Goal: Communication & Community: Answer question/provide support

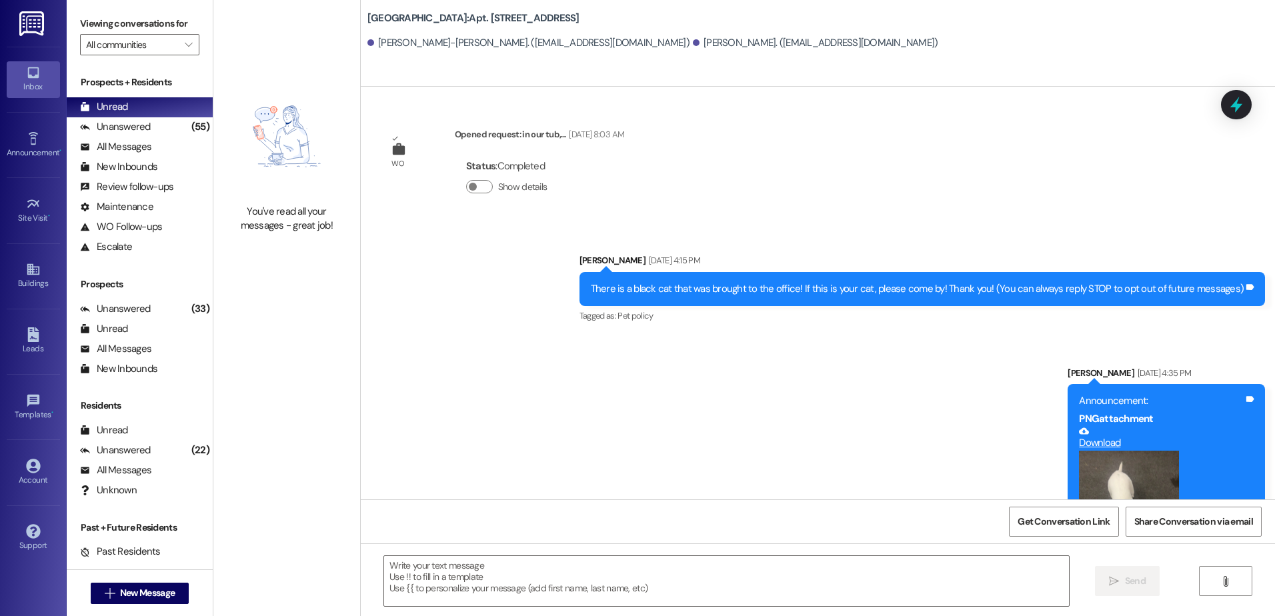
scroll to position [5322, 0]
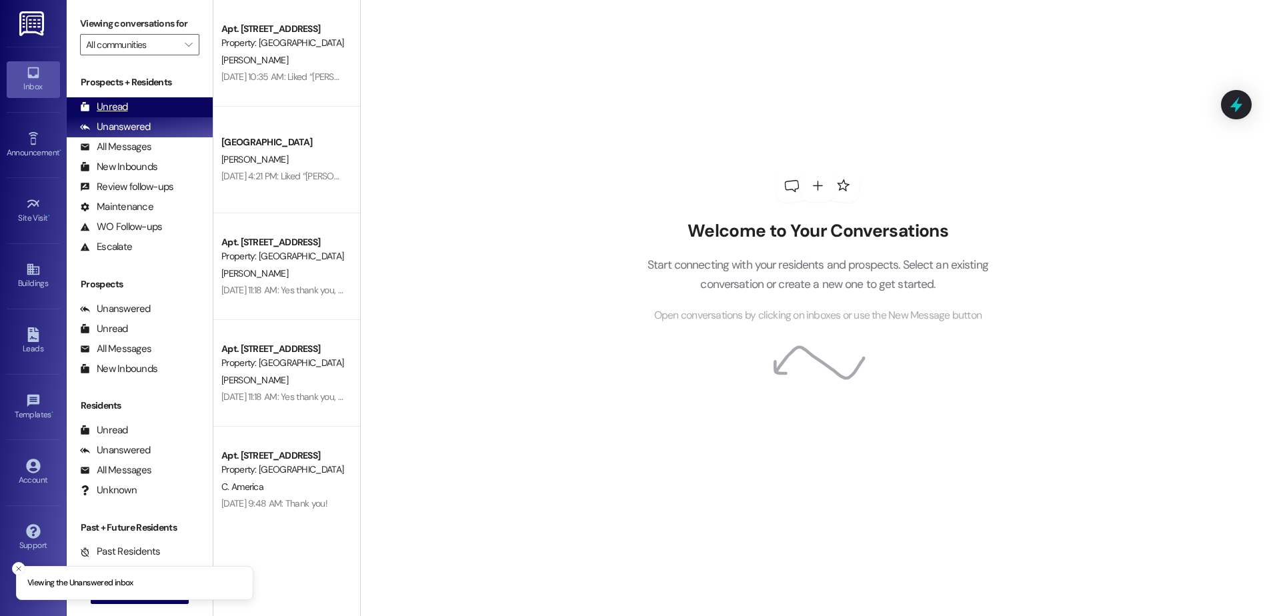
click at [139, 102] on div "Unread (0)" at bounding box center [140, 107] width 146 height 20
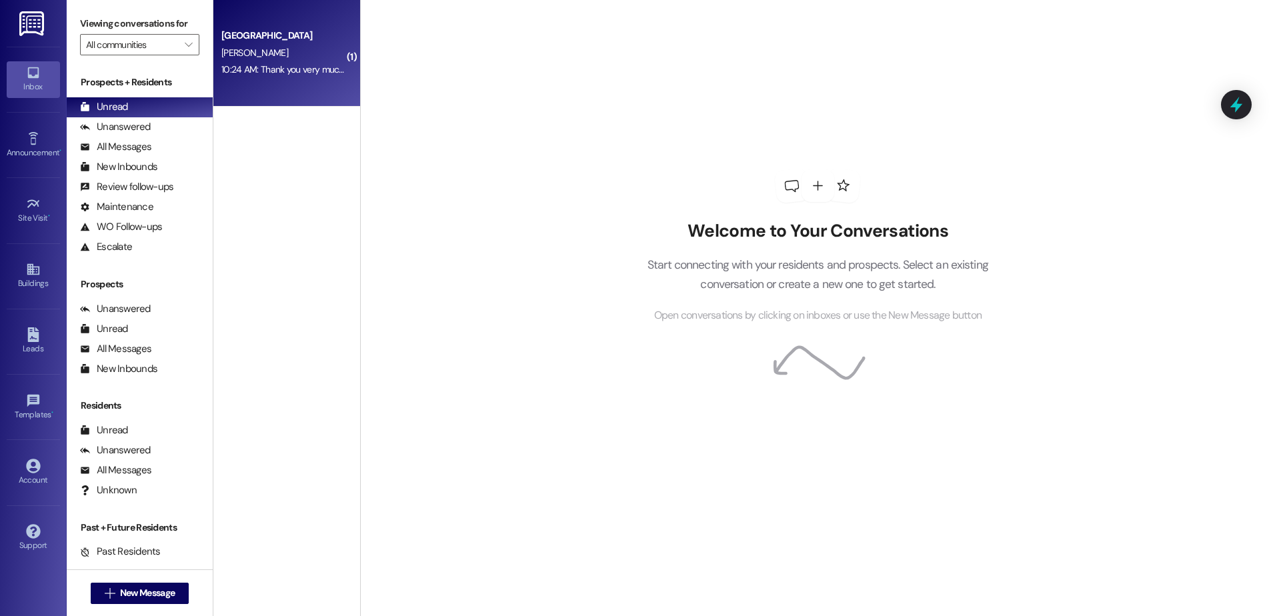
click at [231, 69] on div "10:24 AM: Thank you very much!! Keep us posted please!! 10:24 AM: Thank you ver…" at bounding box center [332, 69] width 223 height 12
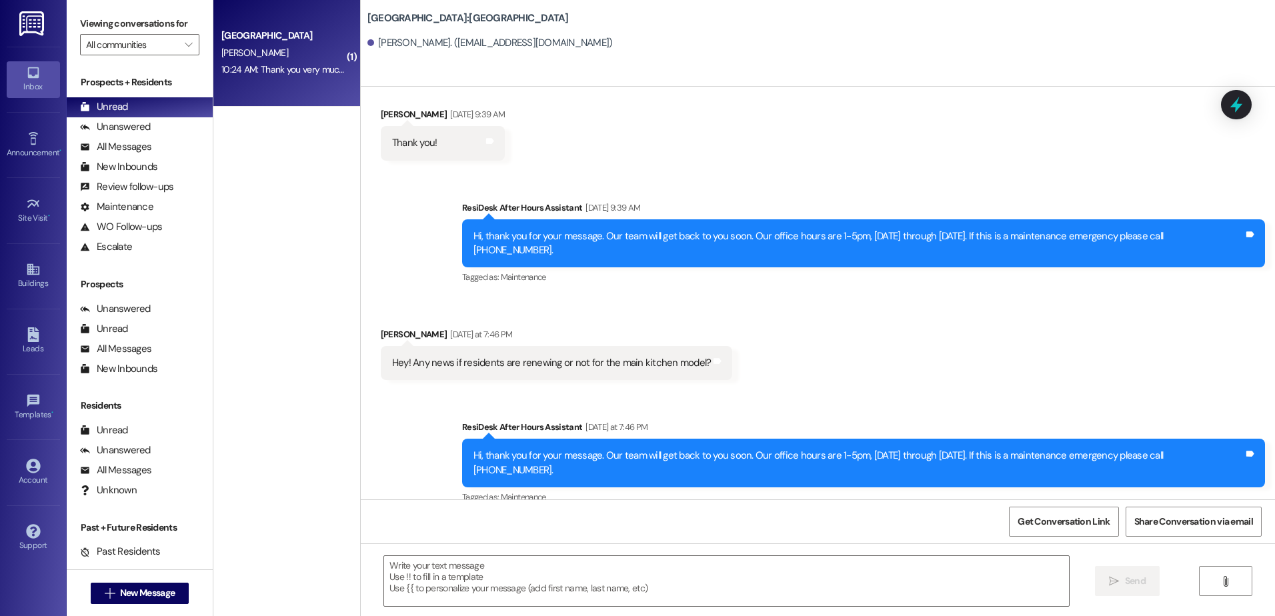
scroll to position [1606, 0]
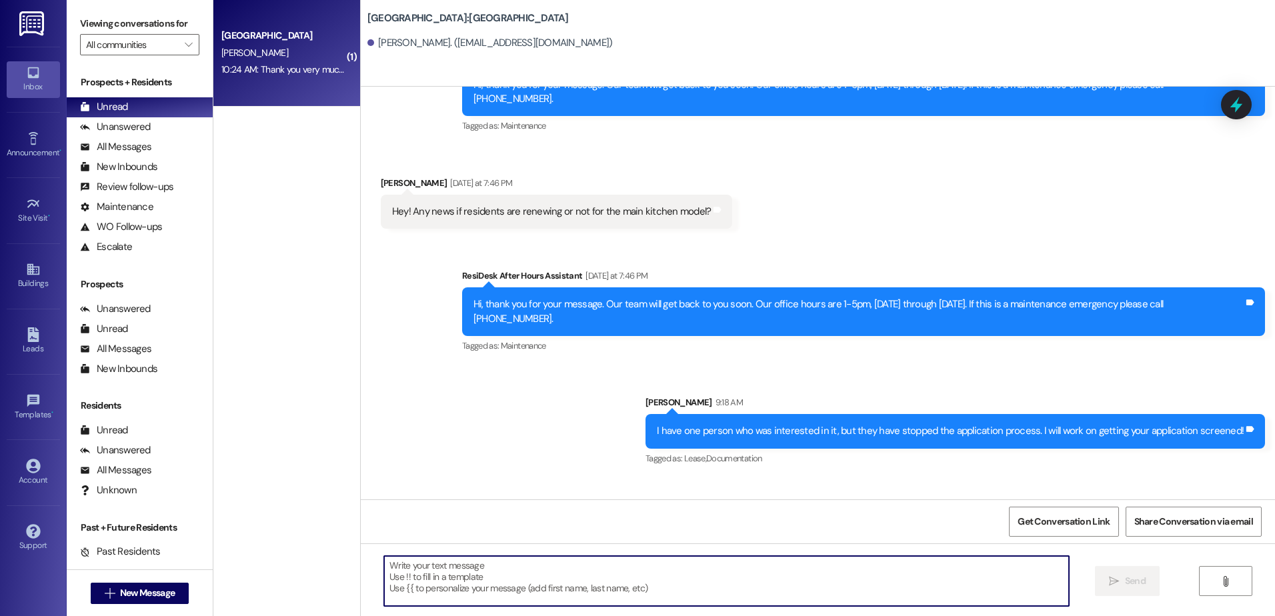
click at [420, 583] on textarea at bounding box center [726, 581] width 684 height 50
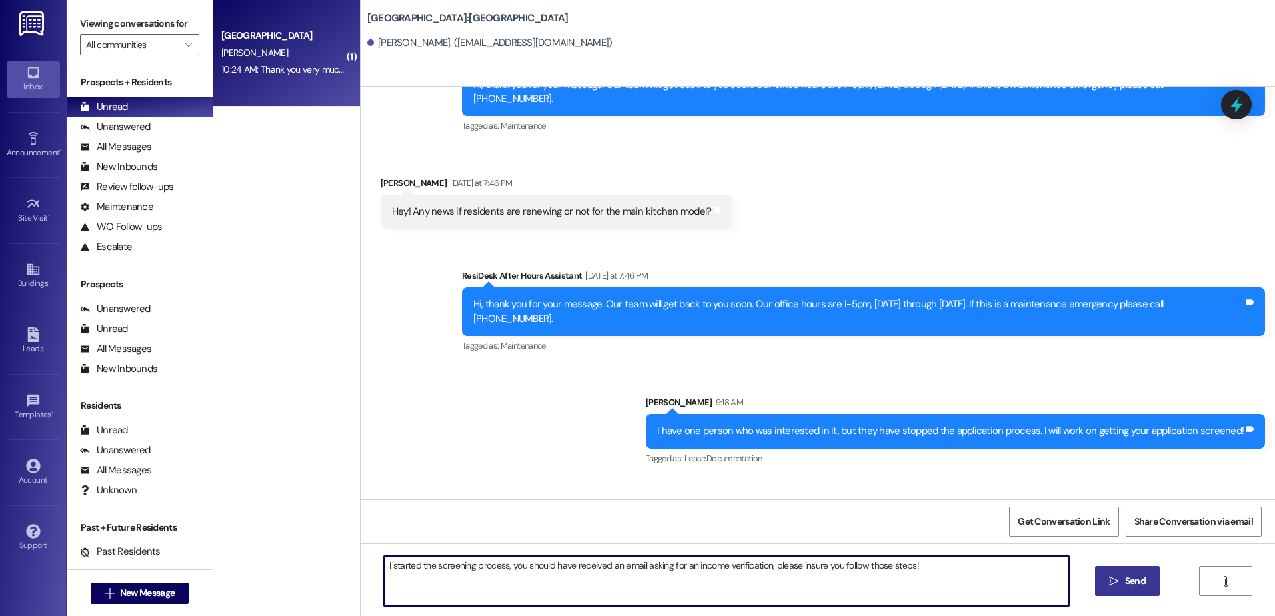
type textarea "I started the screening process, you should have received an email asking for a…"
click at [1118, 587] on span " Send" at bounding box center [1127, 581] width 42 height 14
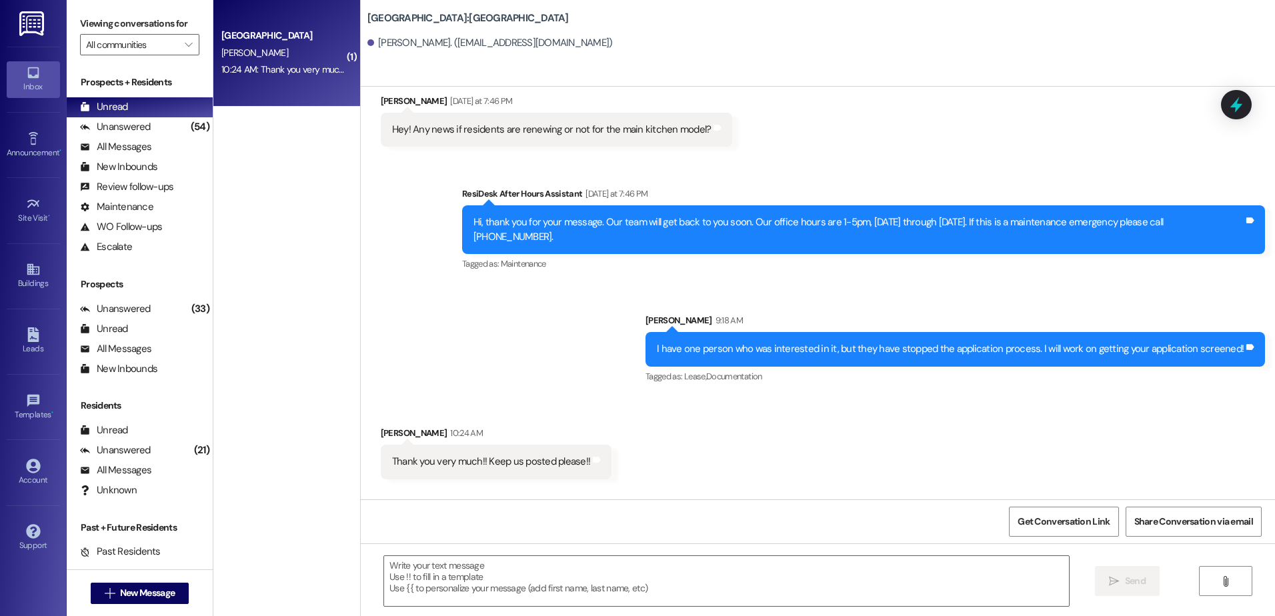
scroll to position [1700, 0]
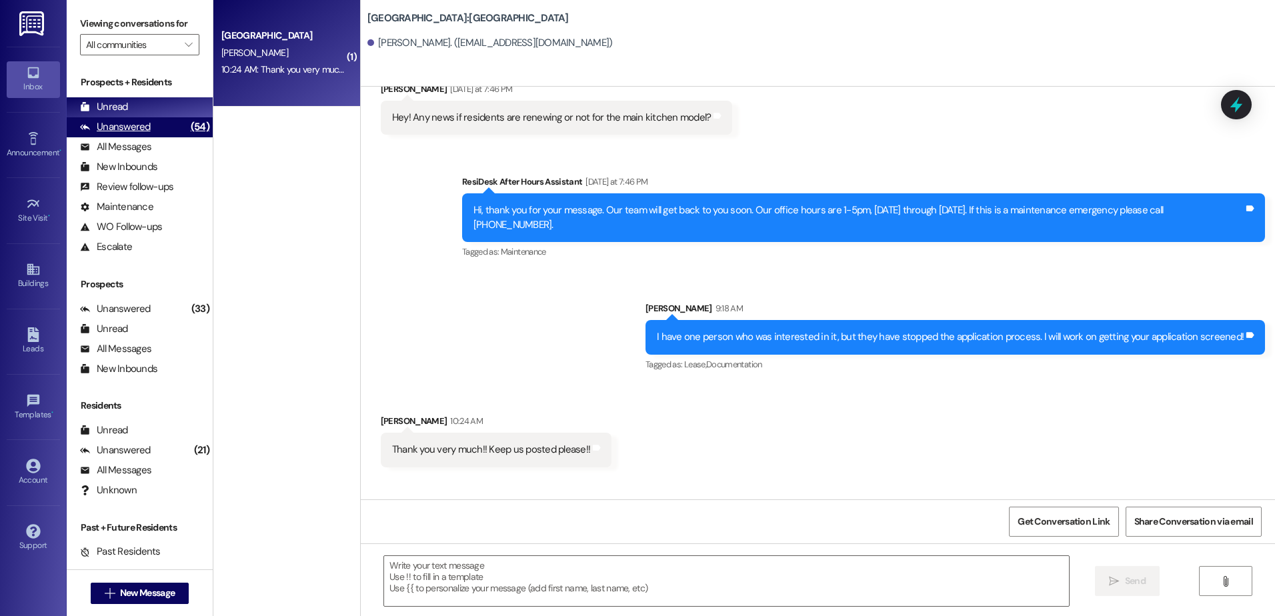
click at [169, 129] on div "Unanswered (54)" at bounding box center [140, 127] width 146 height 20
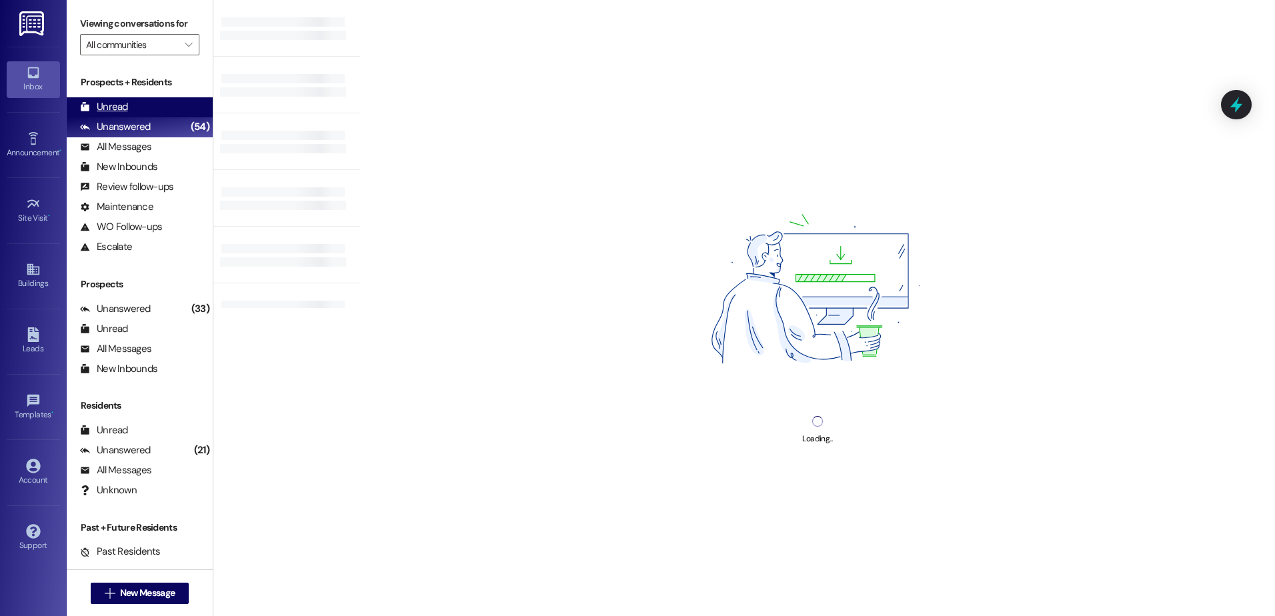
click at [167, 111] on div "Unread (0)" at bounding box center [140, 107] width 146 height 20
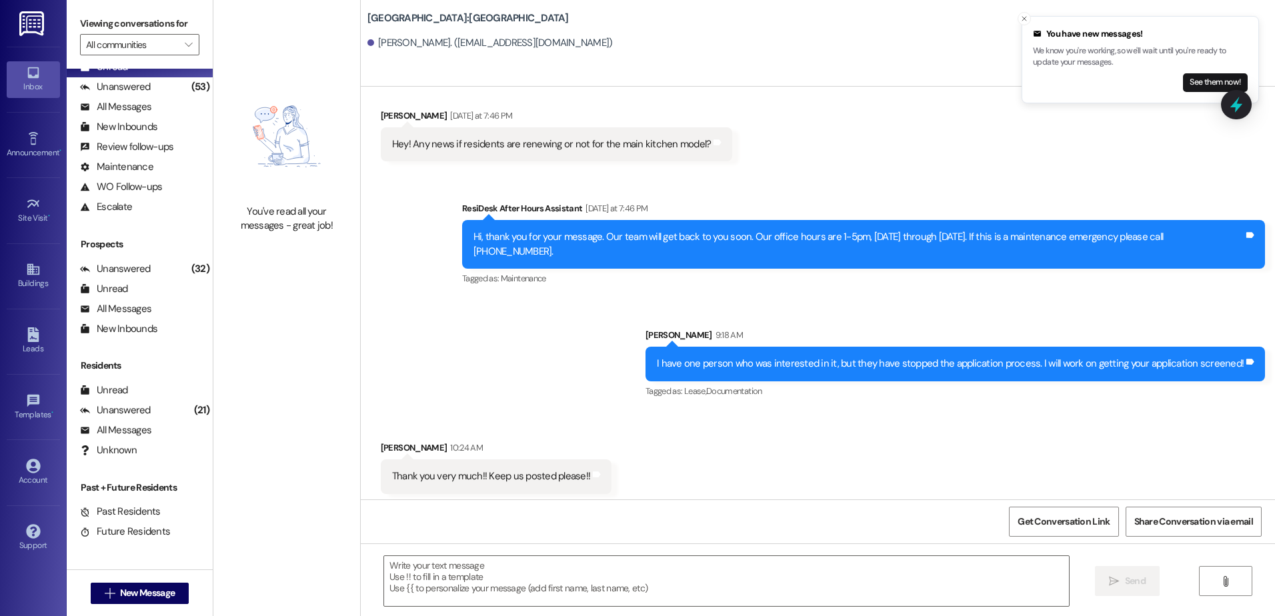
scroll to position [1719, 0]
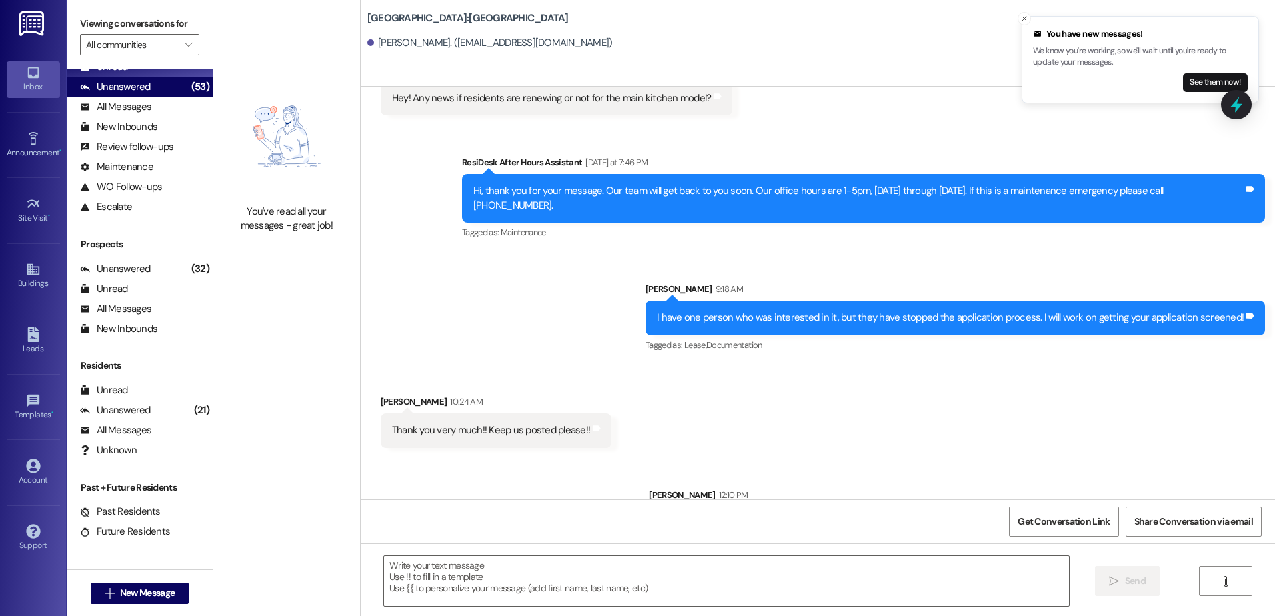
click at [125, 89] on div "Unanswered" at bounding box center [115, 87] width 71 height 14
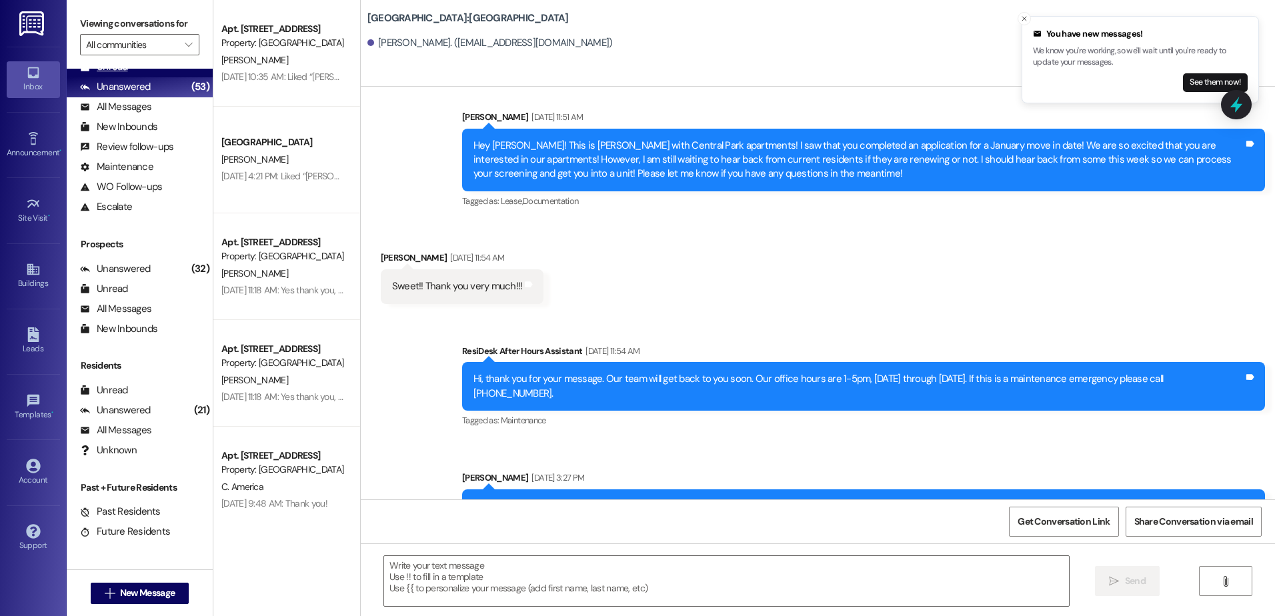
click at [128, 72] on div "Unread (0)" at bounding box center [140, 67] width 146 height 20
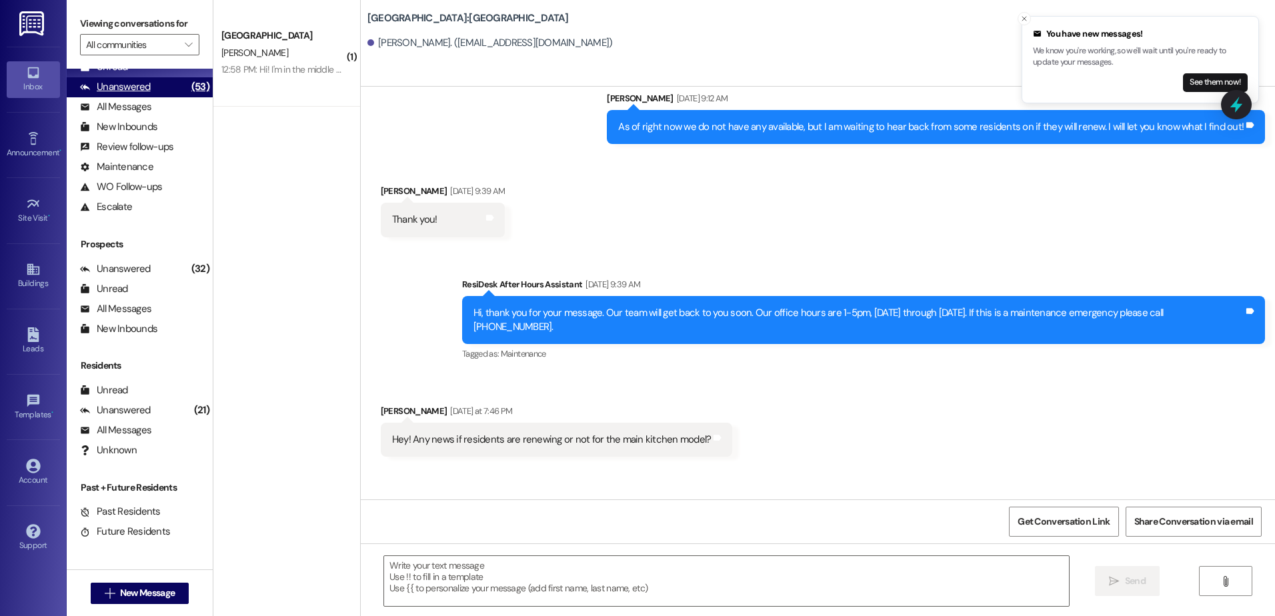
scroll to position [1606, 0]
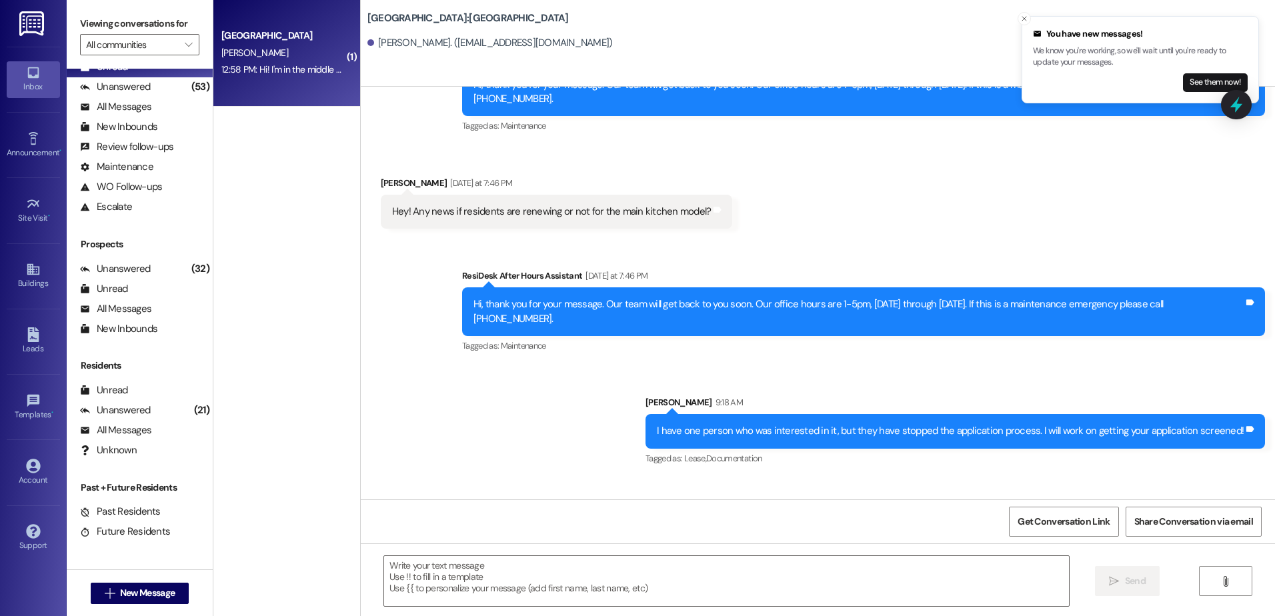
click at [275, 62] on div "12:58 PM: Hi! I'm in the middle of a few apartments just deciding right now, no…" at bounding box center [283, 69] width 126 height 17
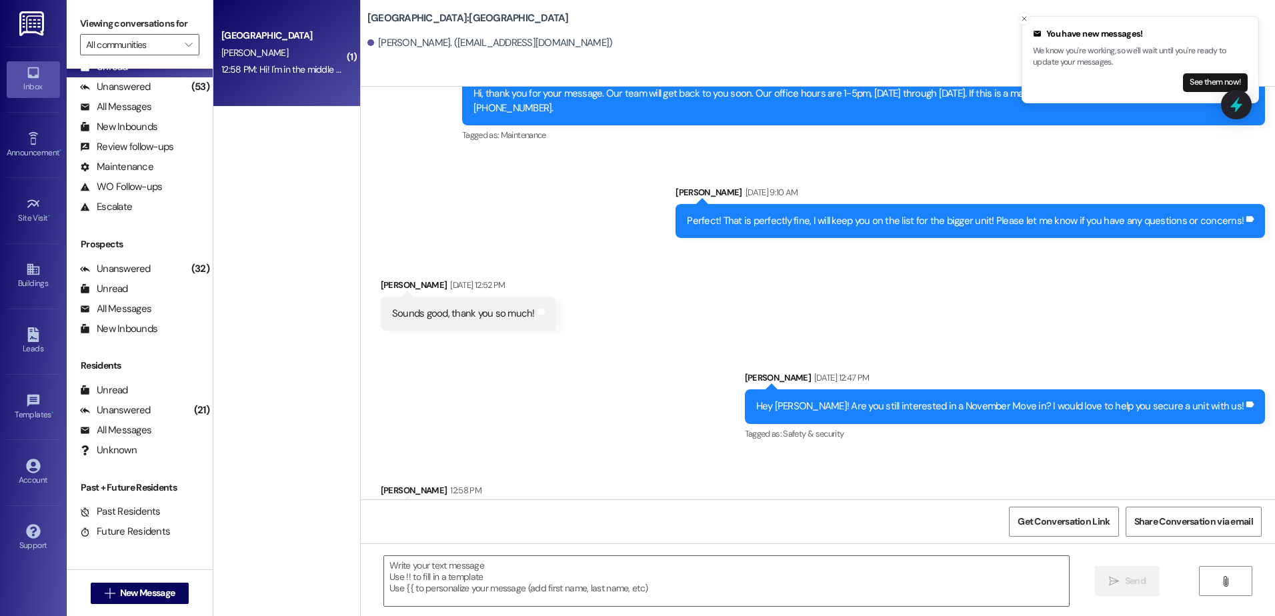
scroll to position [2060, 0]
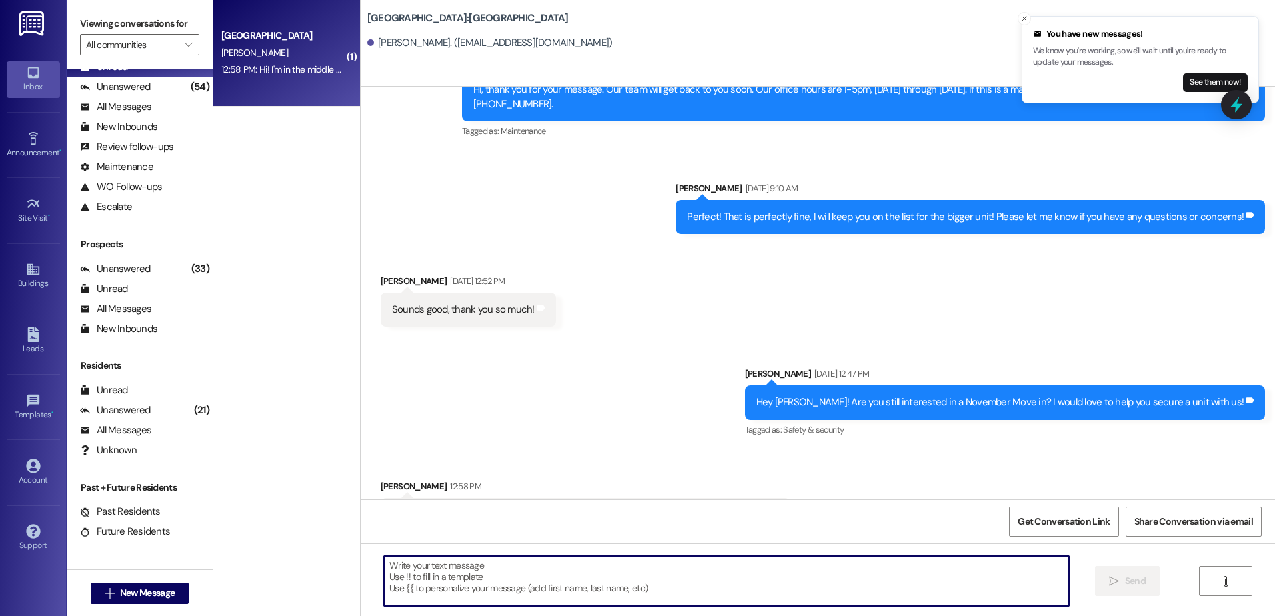
click at [590, 570] on textarea at bounding box center [726, 581] width 684 height 50
type textarea "Thank you for letting me know!"
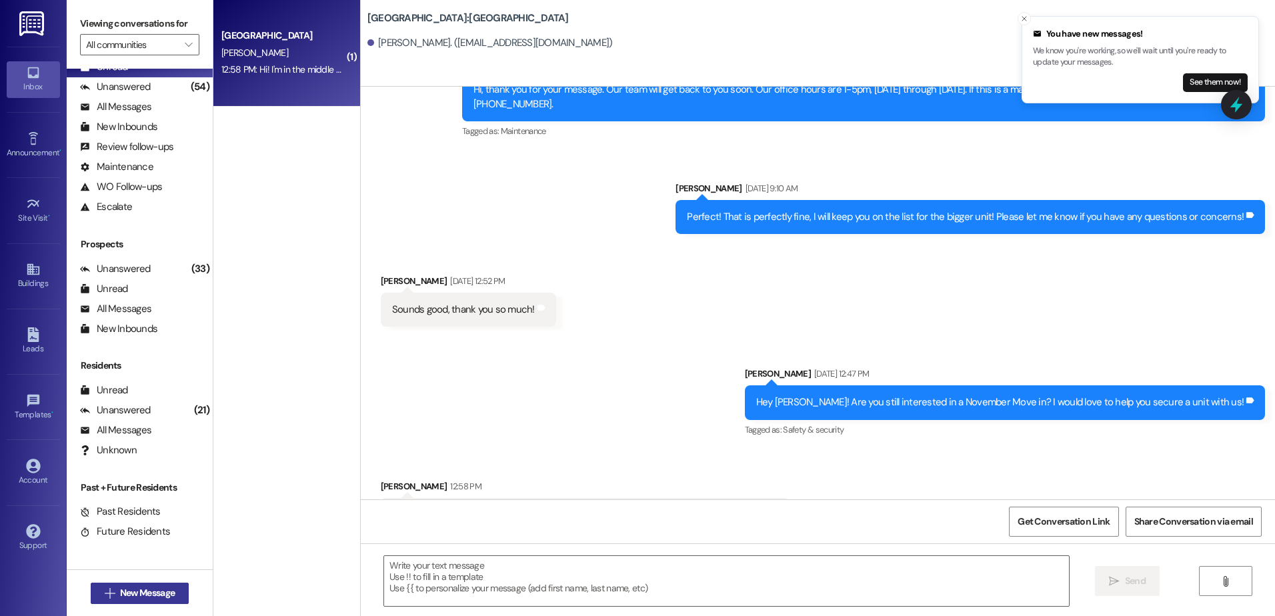
click at [150, 585] on button " New Message" at bounding box center [140, 593] width 99 height 21
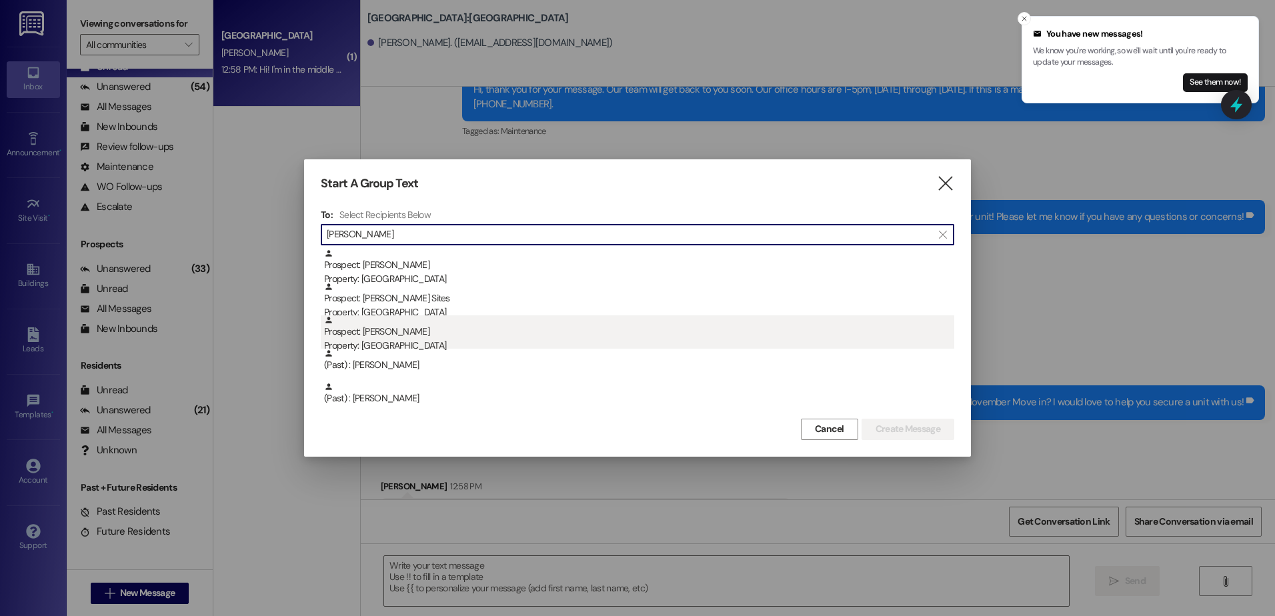
type input "[PERSON_NAME]"
click at [380, 346] on div "Property: [GEOGRAPHIC_DATA]" at bounding box center [639, 346] width 630 height 14
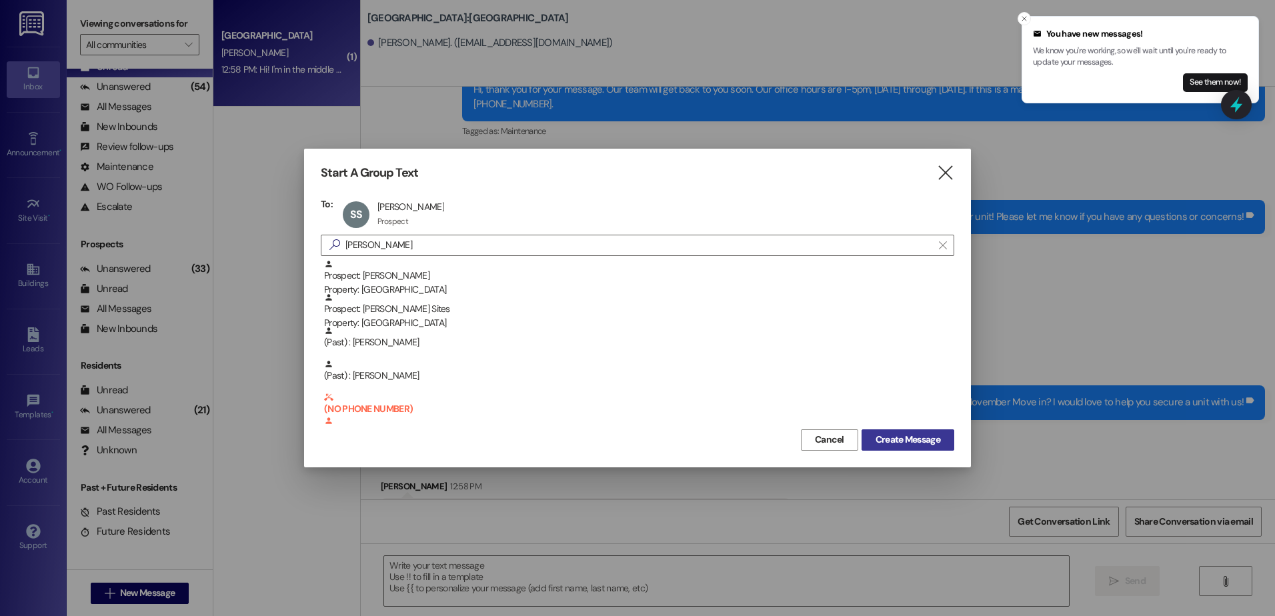
click at [887, 441] on span "Create Message" at bounding box center [908, 440] width 65 height 14
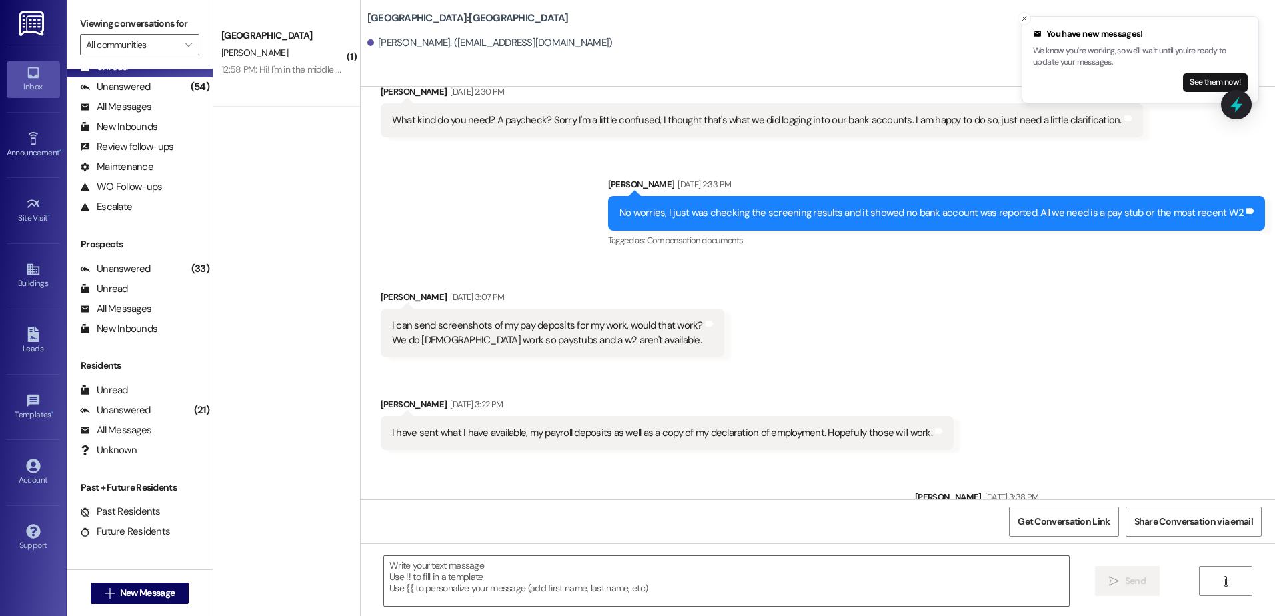
scroll to position [2192, 0]
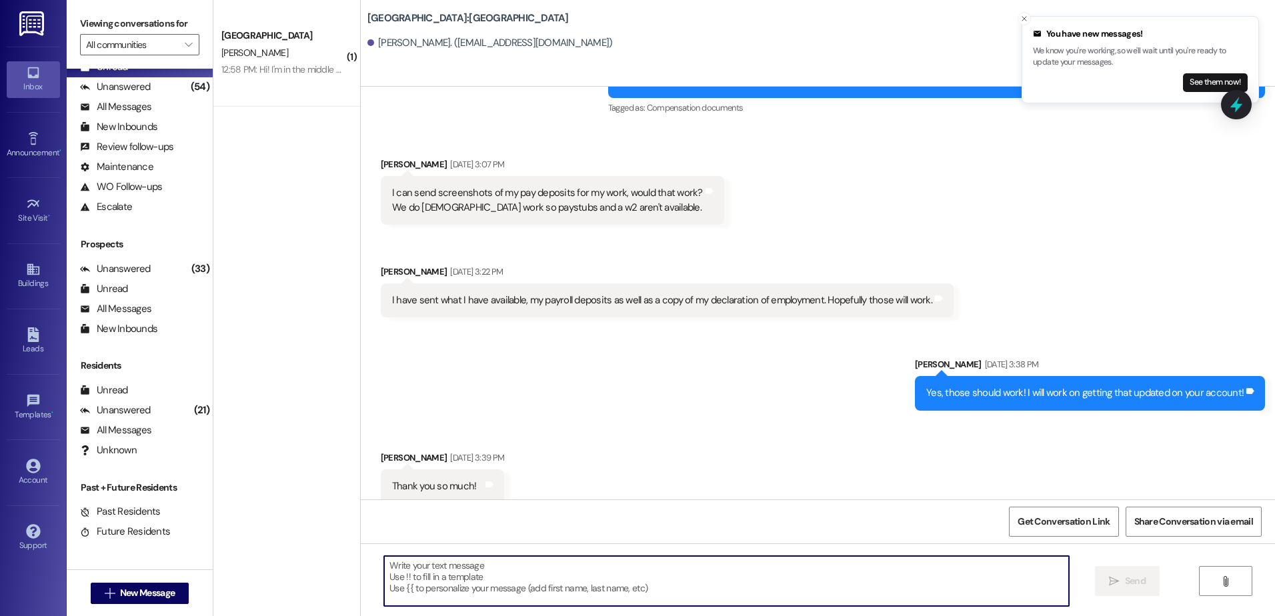
click at [459, 583] on textarea at bounding box center [726, 581] width 684 height 50
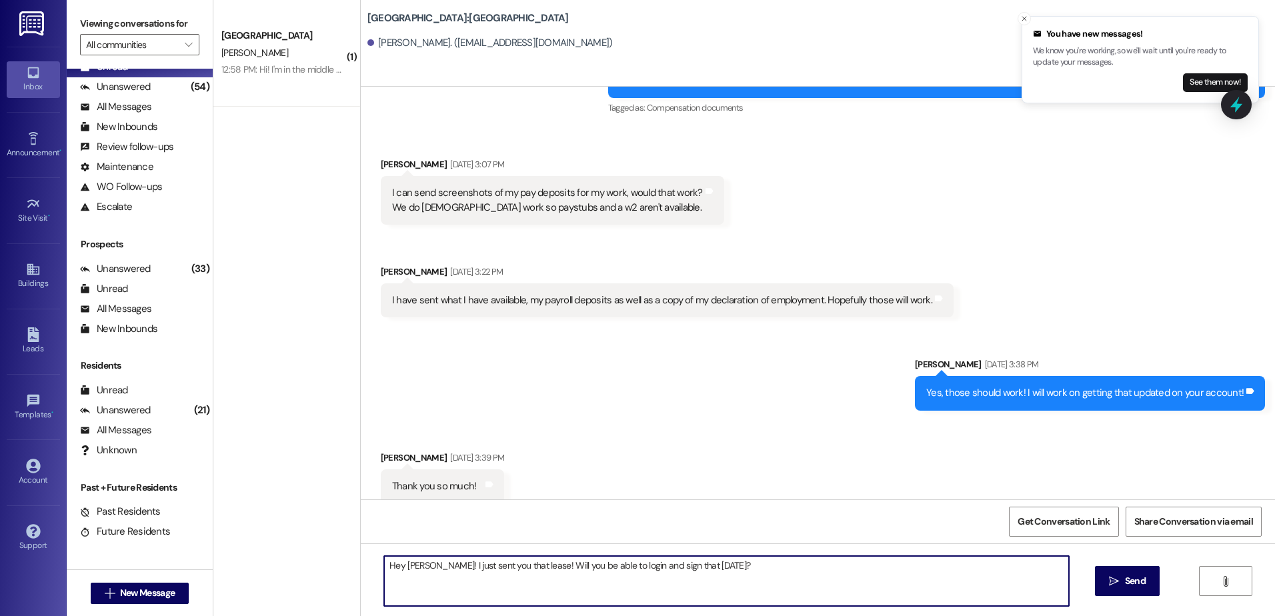
type textarea "Hey [PERSON_NAME]! I just sent you that lease! Will you be able to login and si…"
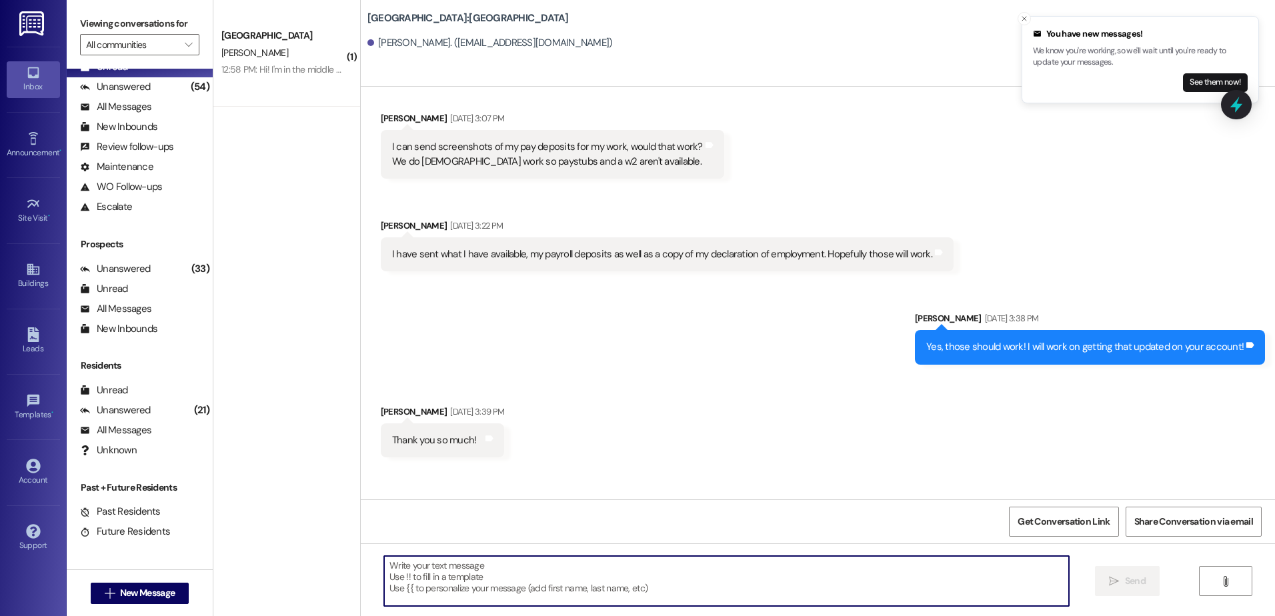
scroll to position [2286, 0]
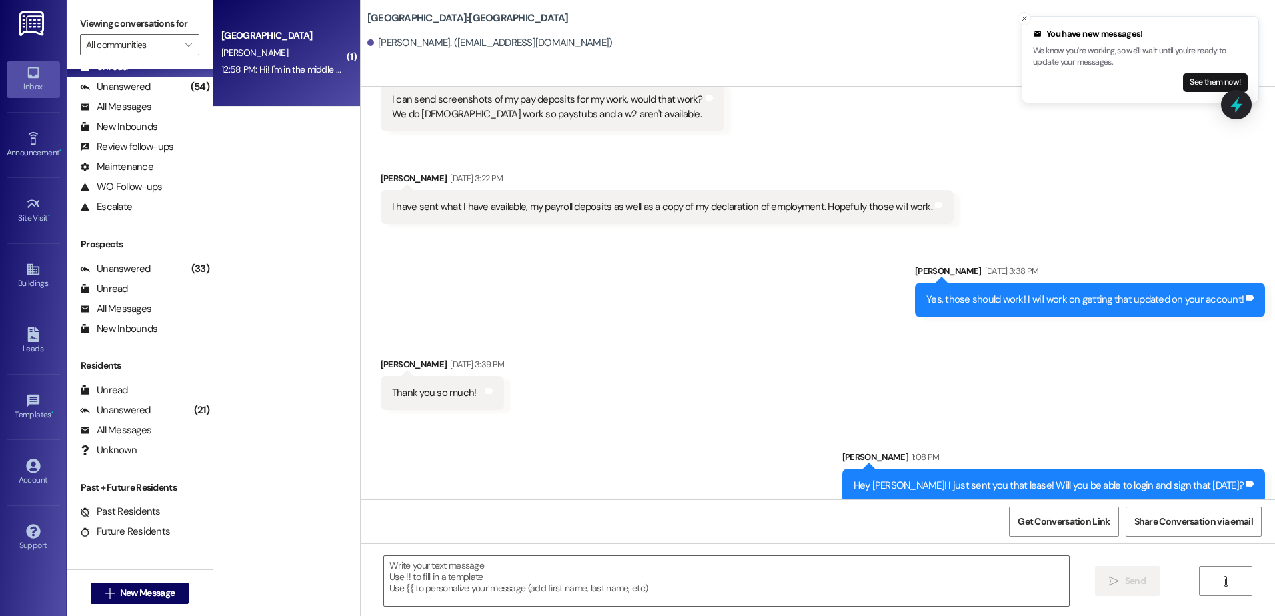
click at [307, 74] on div "12:58 PM: Hi! I'm in the middle of a few apartments just deciding right now, no…" at bounding box center [413, 69] width 385 height 12
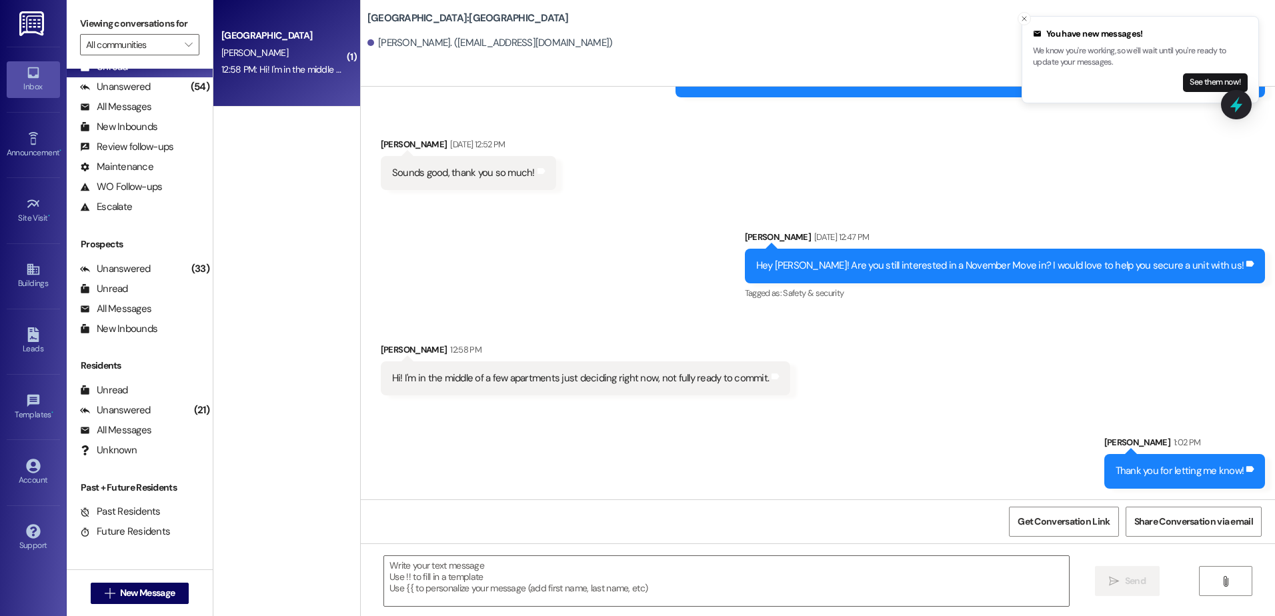
scroll to position [2154, 0]
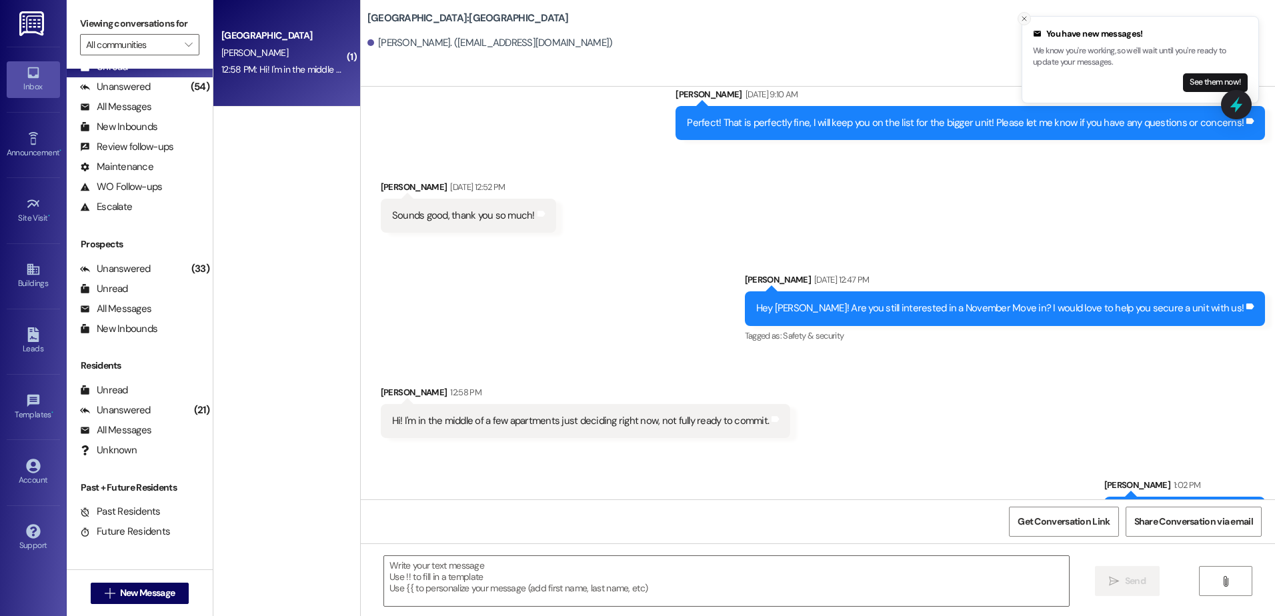
click at [1019, 19] on button "Close toast" at bounding box center [1024, 18] width 13 height 13
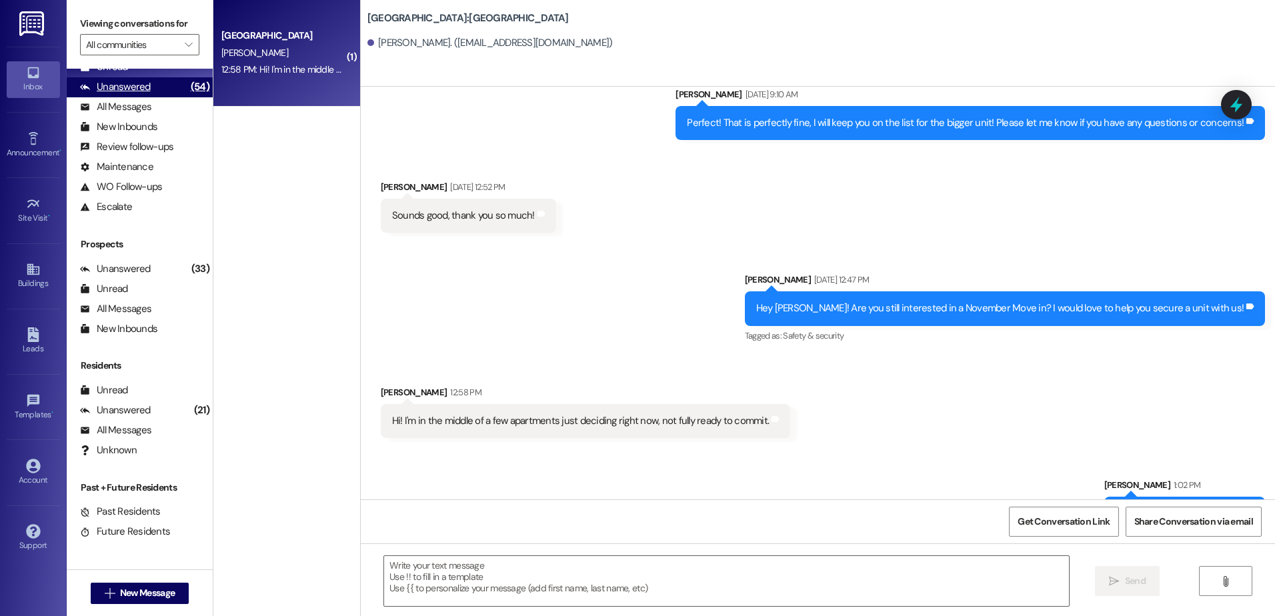
click at [145, 89] on div "Unanswered" at bounding box center [115, 87] width 71 height 14
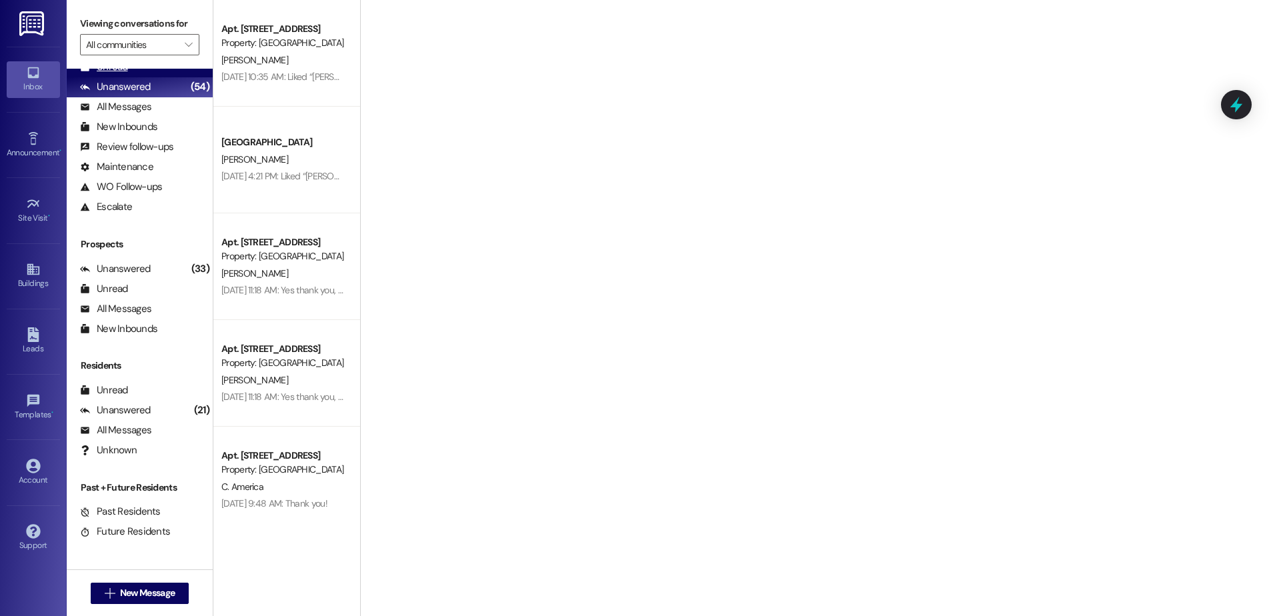
click at [137, 74] on div "Unread (0)" at bounding box center [140, 67] width 146 height 20
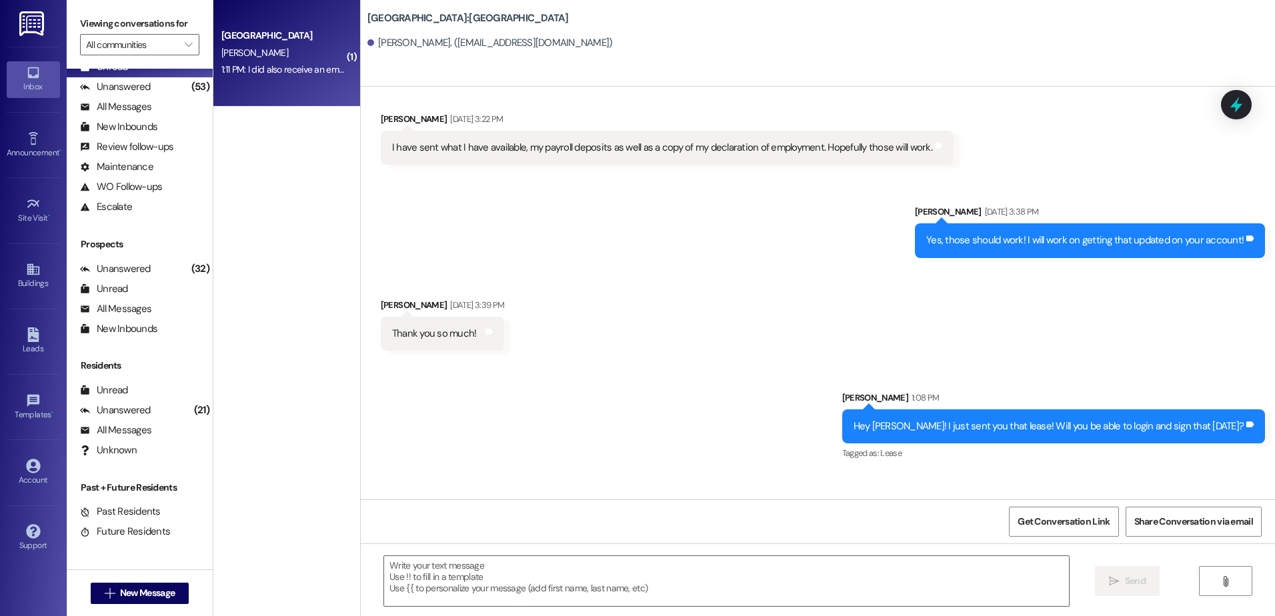
scroll to position [2412, 0]
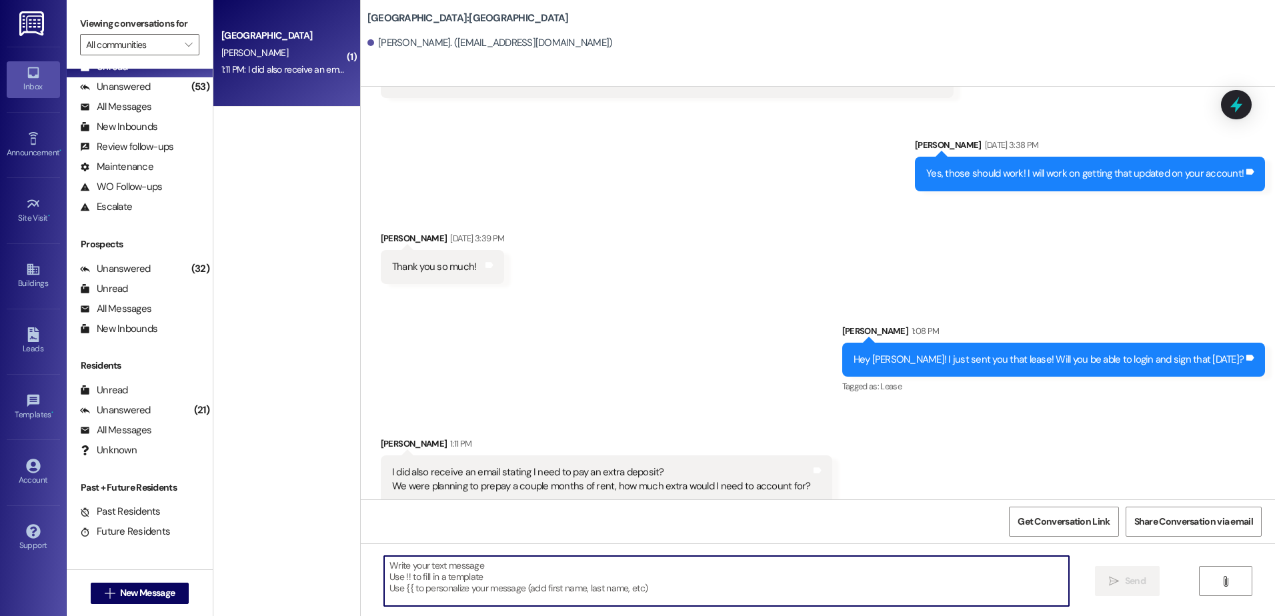
click at [451, 579] on textarea at bounding box center [726, 581] width 684 height 50
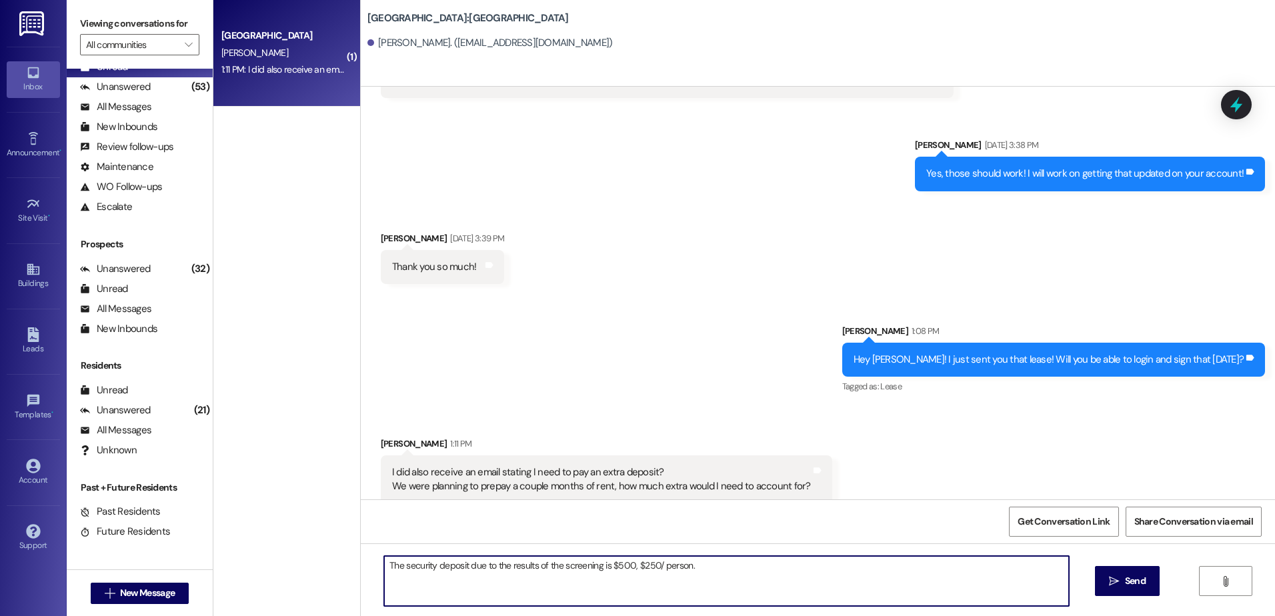
type textarea "The security deposit due to the results of the screening is $500, $250/ person."
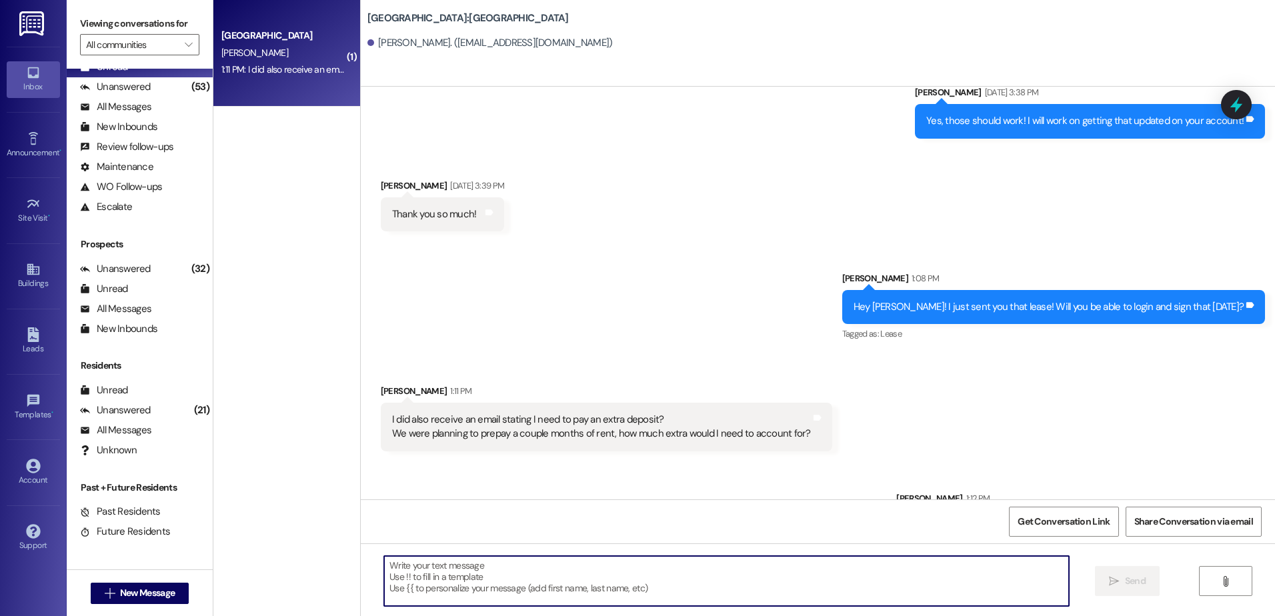
scroll to position [2505, 0]
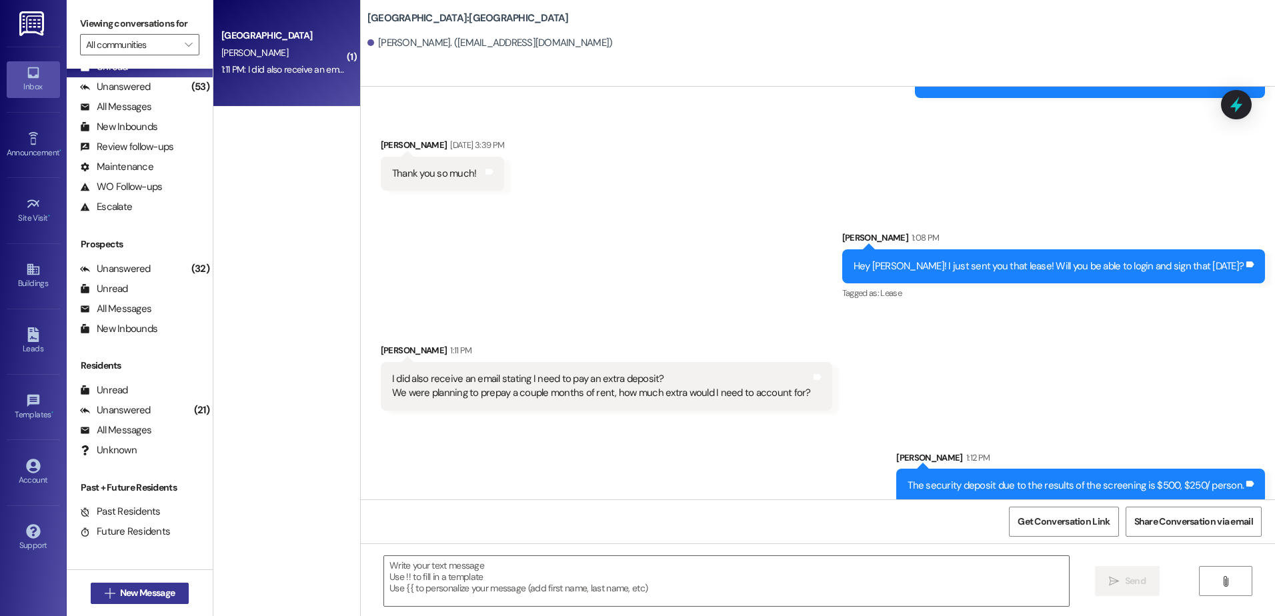
click at [109, 585] on button " New Message" at bounding box center [140, 593] width 99 height 21
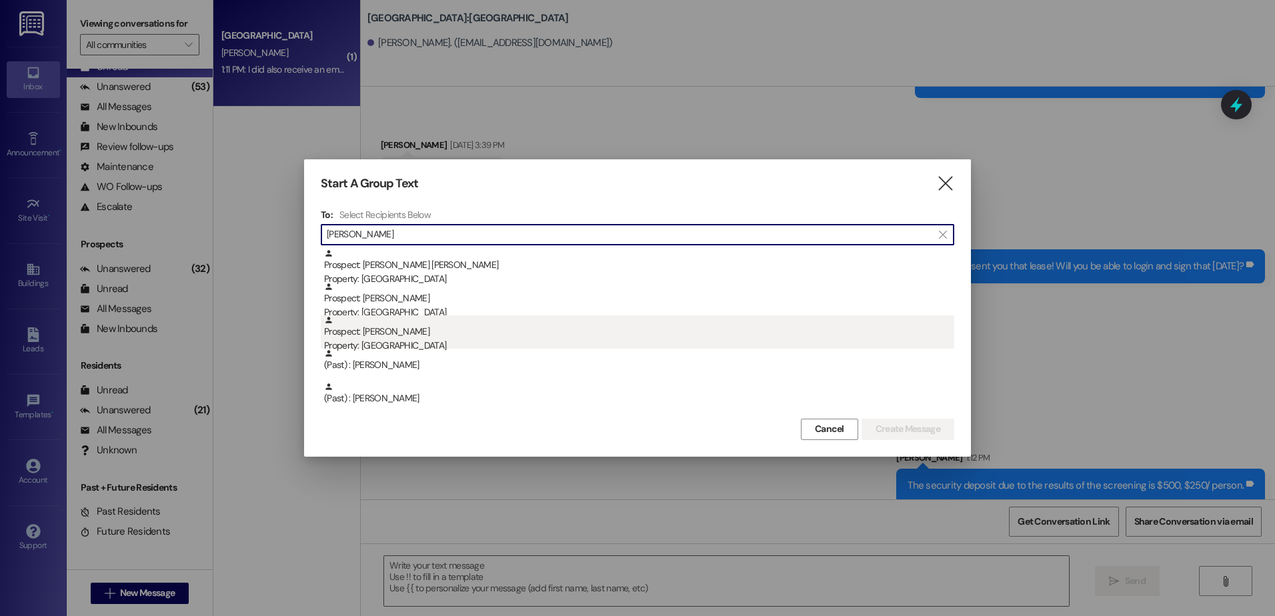
type input "[PERSON_NAME]"
click at [457, 334] on div "Prospect: [PERSON_NAME] Property: [GEOGRAPHIC_DATA]" at bounding box center [639, 334] width 630 height 38
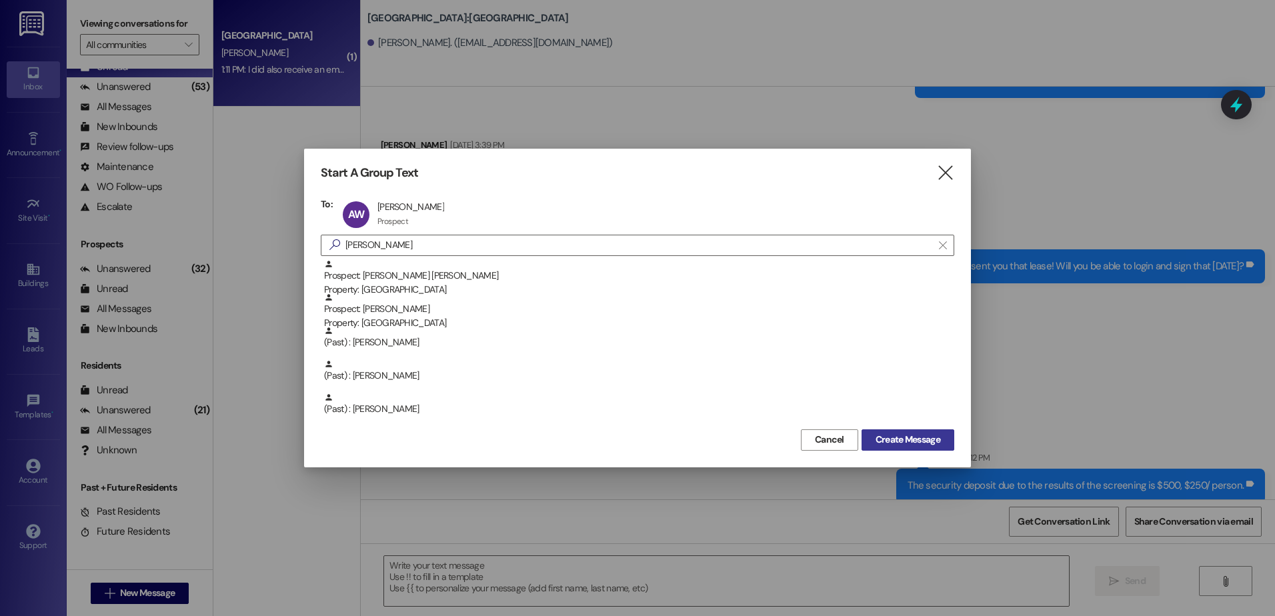
click at [898, 441] on span "Create Message" at bounding box center [908, 440] width 65 height 14
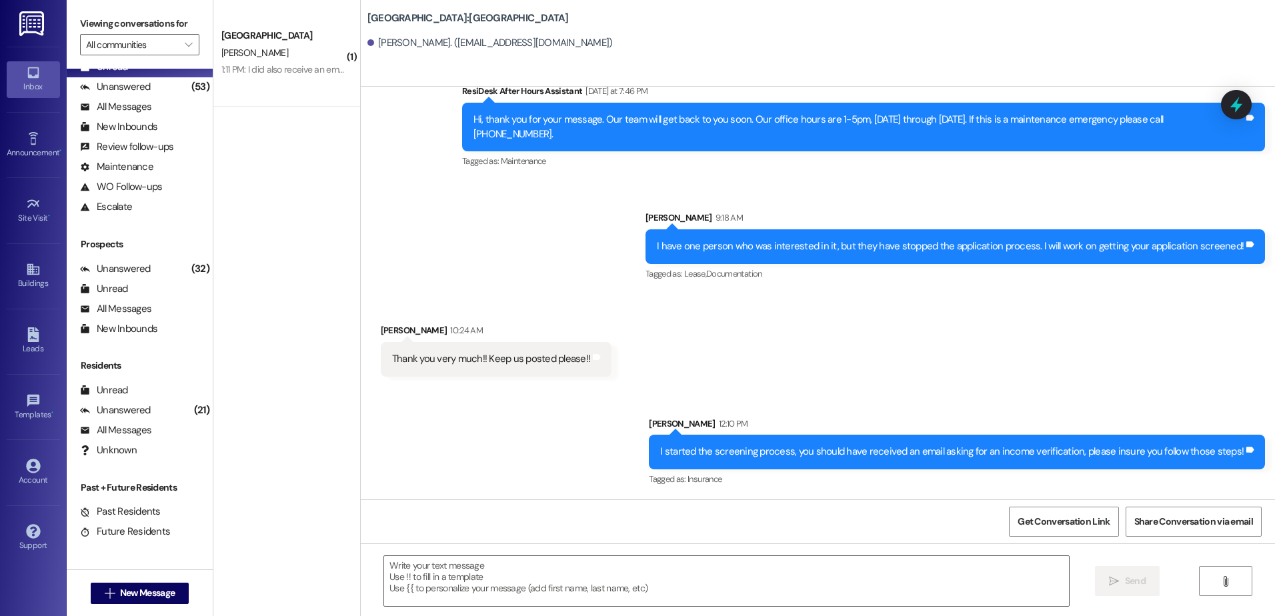
scroll to position [1719, 0]
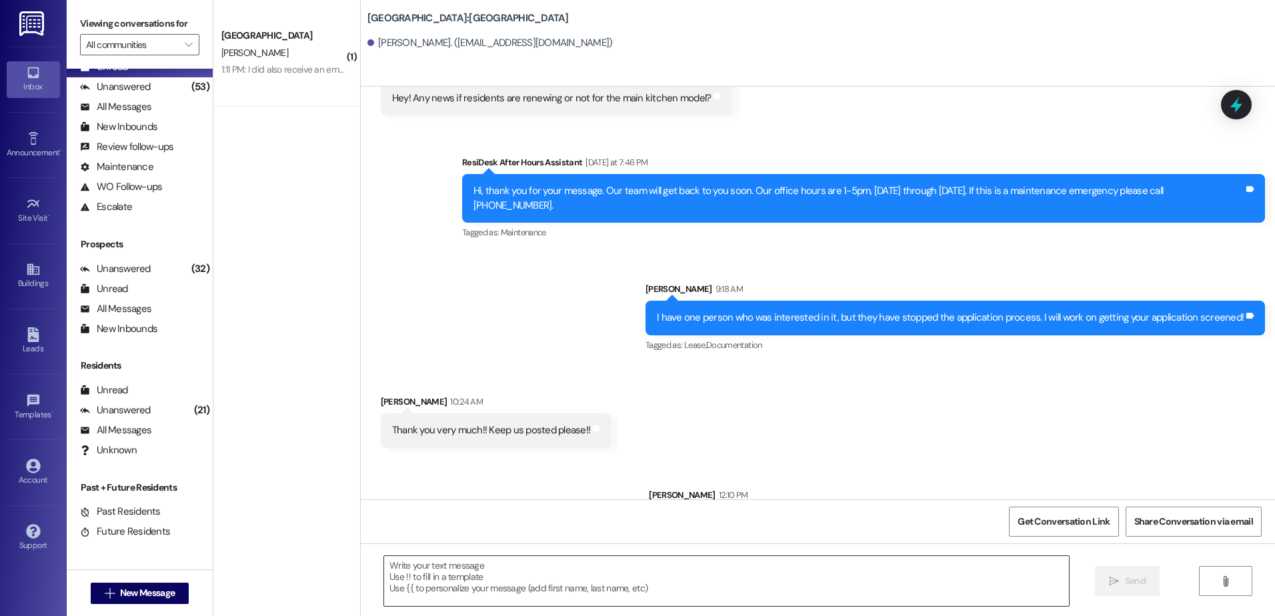
click at [493, 580] on textarea at bounding box center [726, 581] width 684 height 50
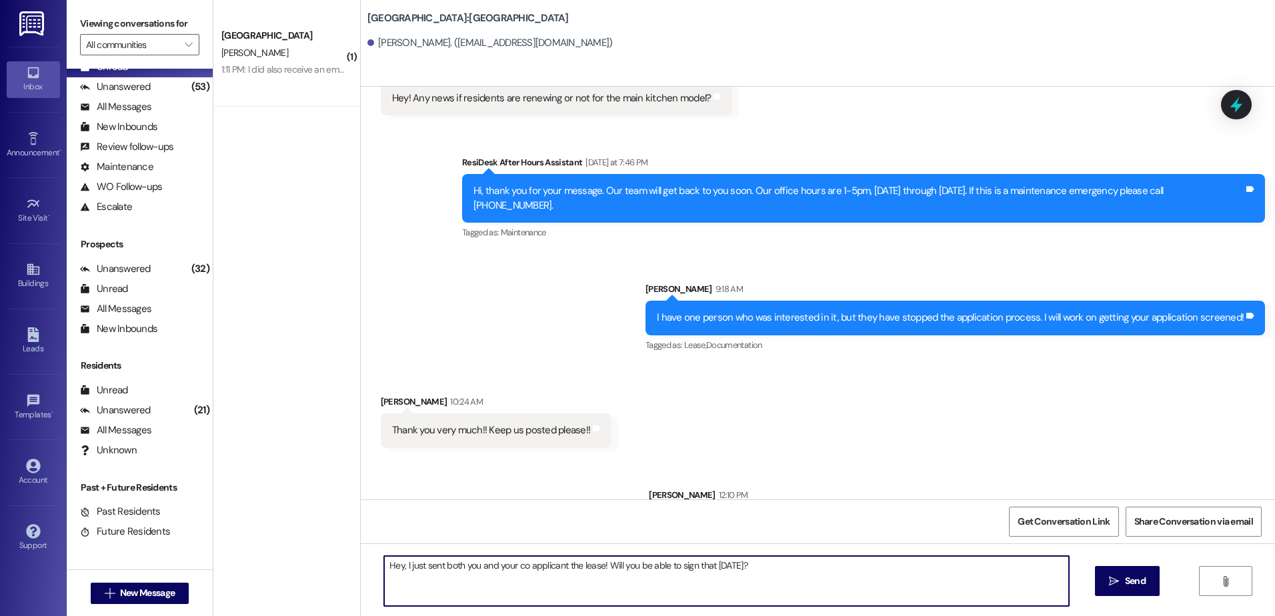
type textarea "Hey, I just sent both you and your co applicant the lease! Will you be able to …"
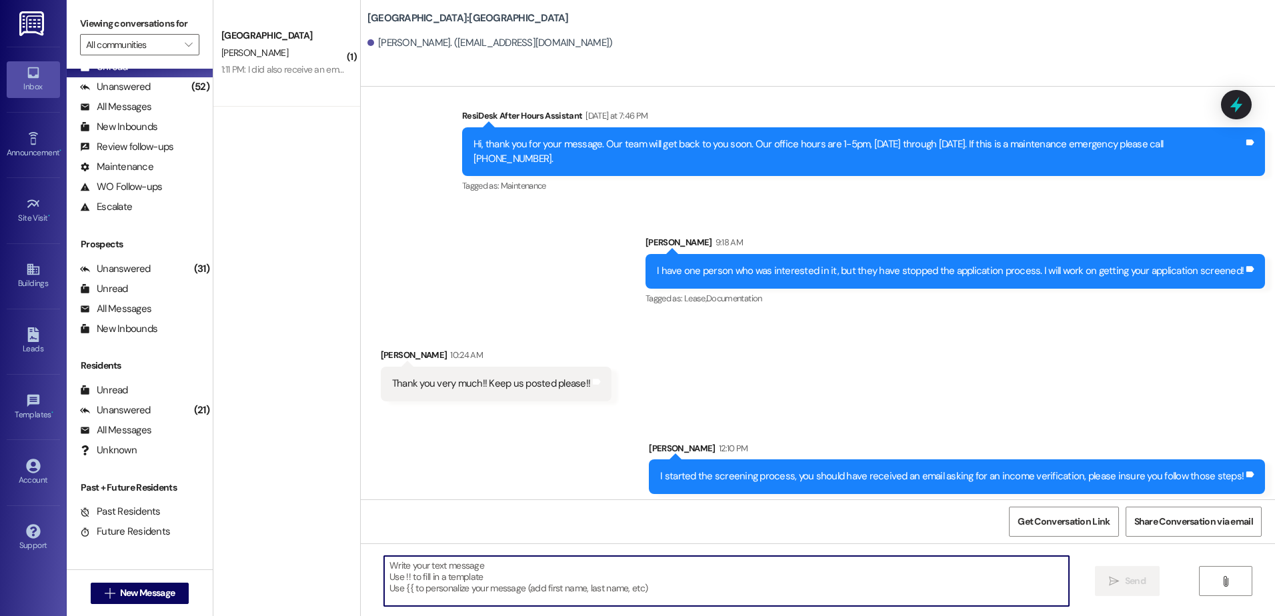
scroll to position [1812, 0]
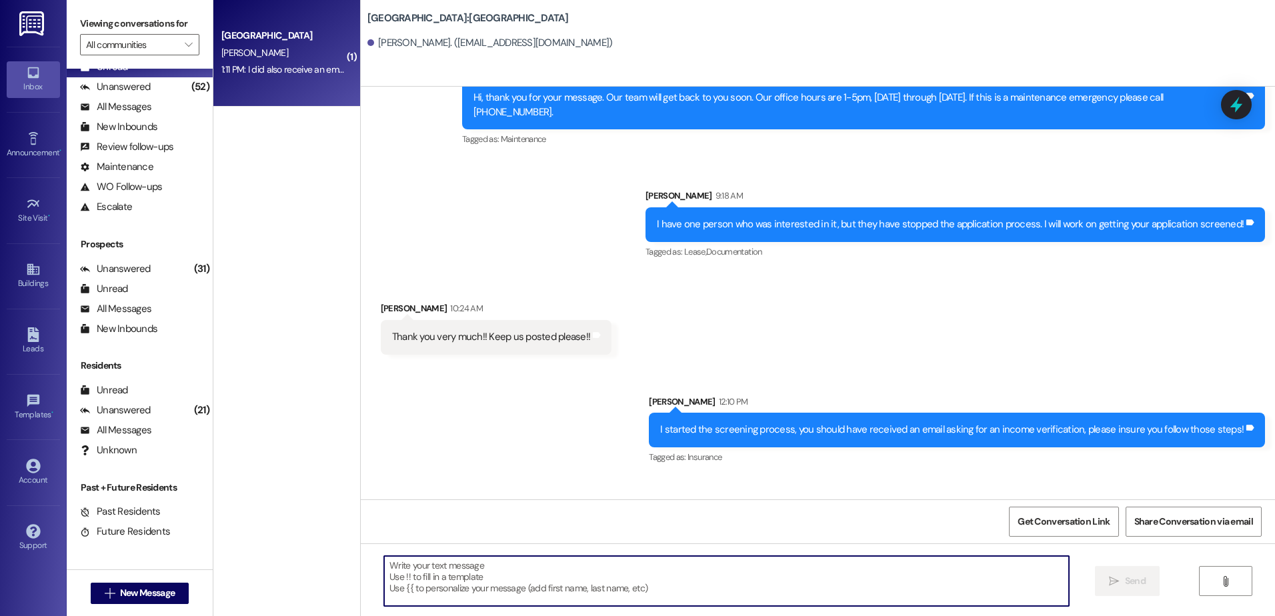
click at [289, 81] on div "[GEOGRAPHIC_DATA] [PERSON_NAME] 1:11 PM: I did also receive an email stating I …" at bounding box center [286, 53] width 147 height 107
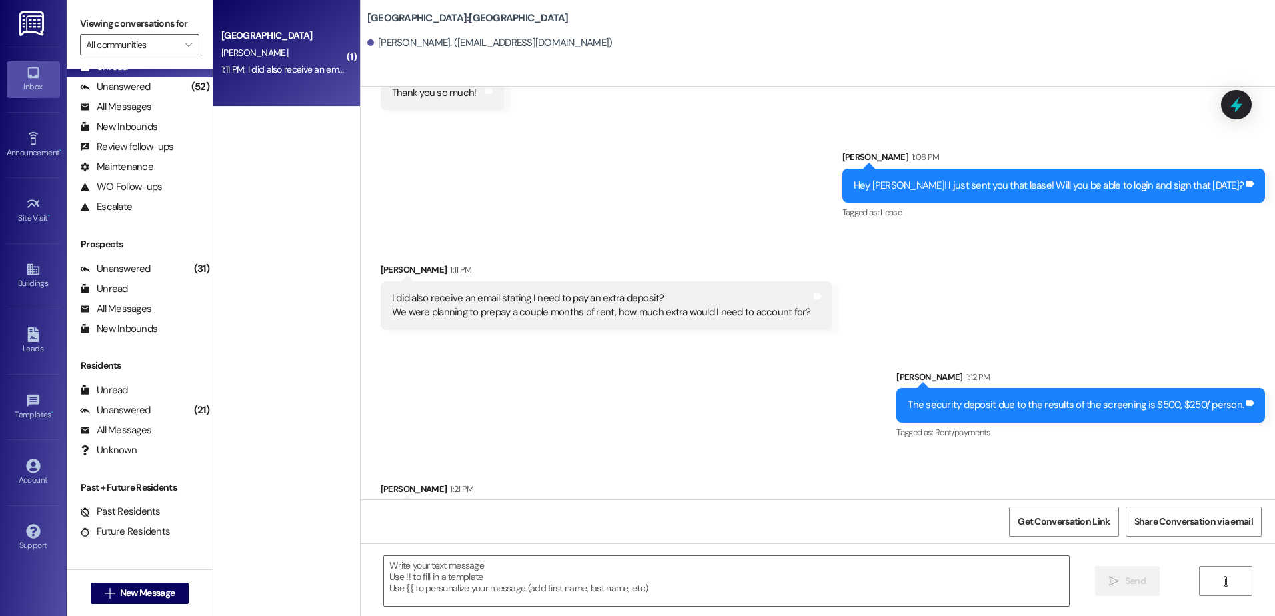
scroll to position [2617, 0]
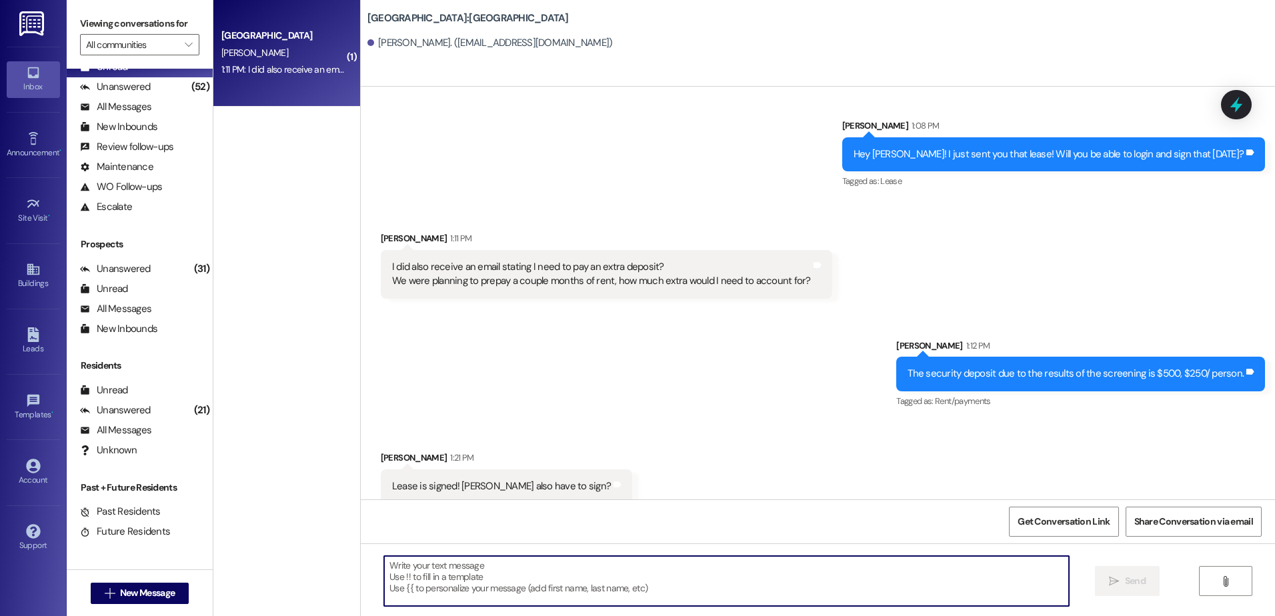
click at [441, 557] on textarea at bounding box center [726, 581] width 684 height 50
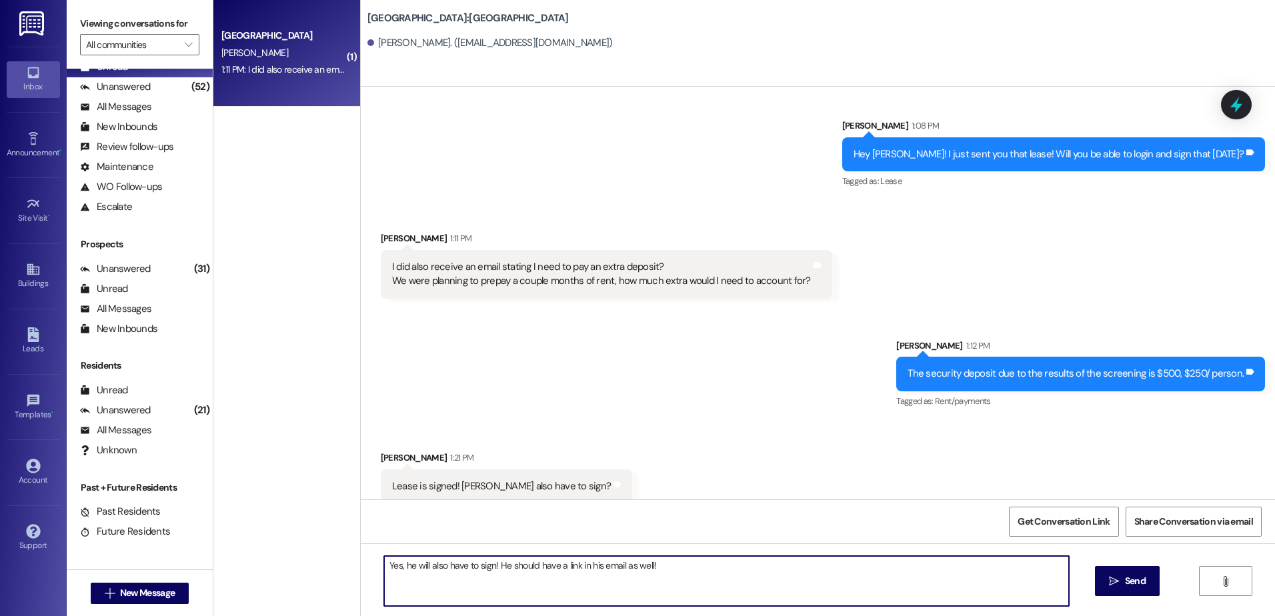
type textarea "Yes, he will also have to sign! He should have a link in his email as well!"
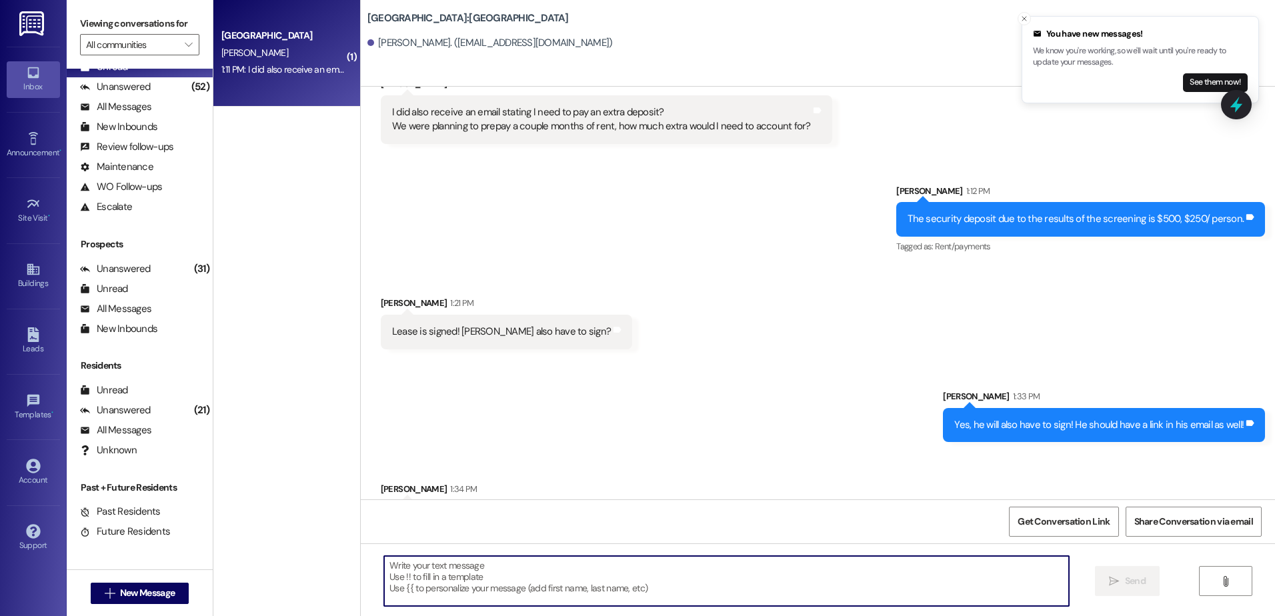
scroll to position [2804, 0]
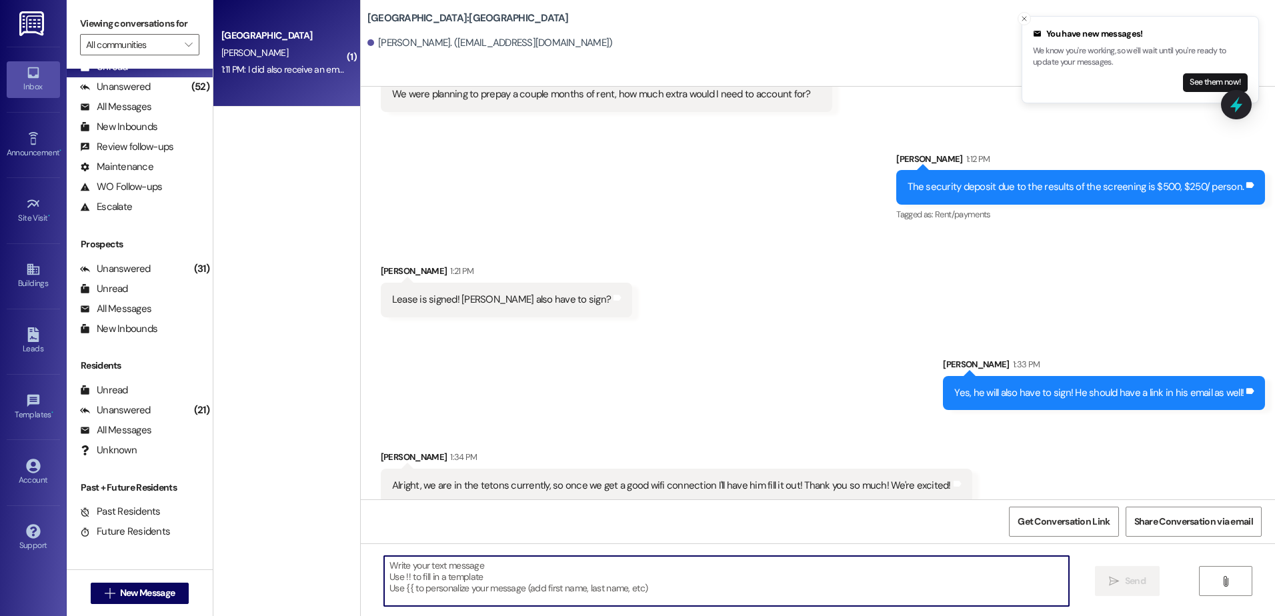
click at [648, 582] on textarea at bounding box center [726, 581] width 684 height 50
type textarea "Thank you! I am excited to meet you guys!"
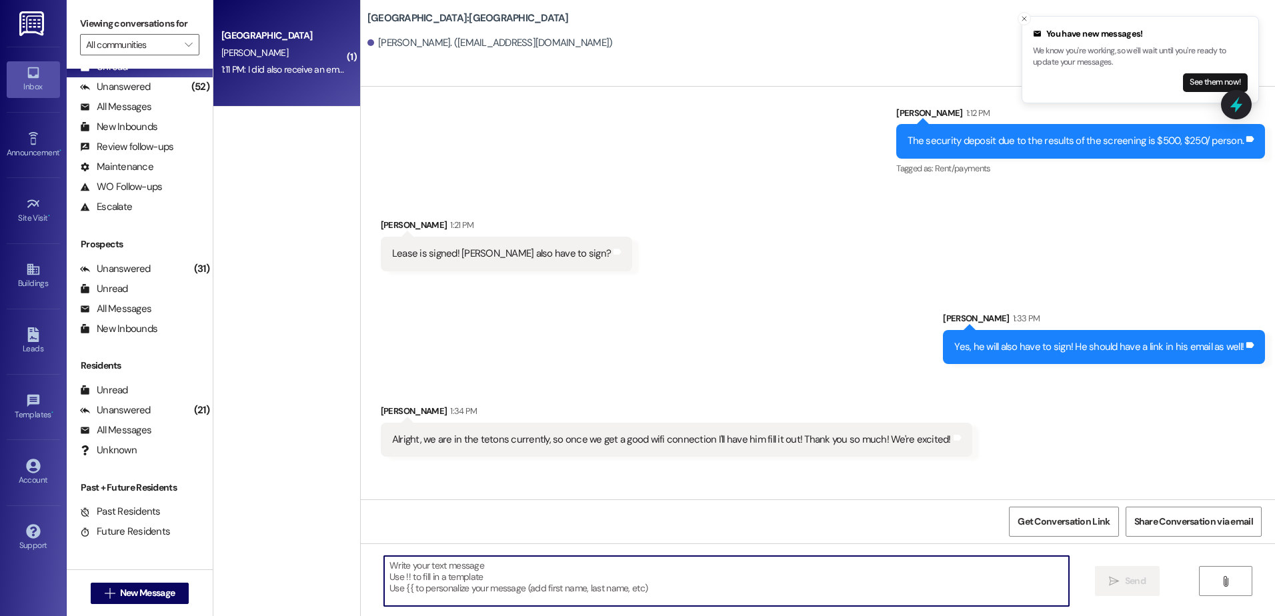
scroll to position [2897, 0]
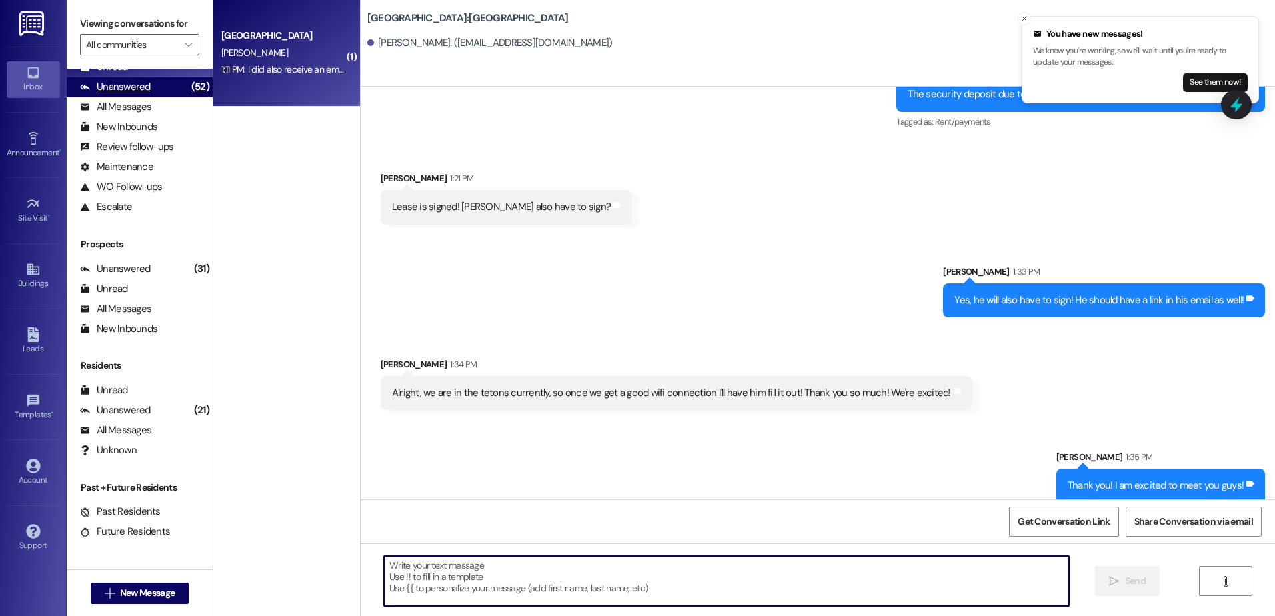
click at [93, 91] on div "Unanswered" at bounding box center [115, 87] width 71 height 14
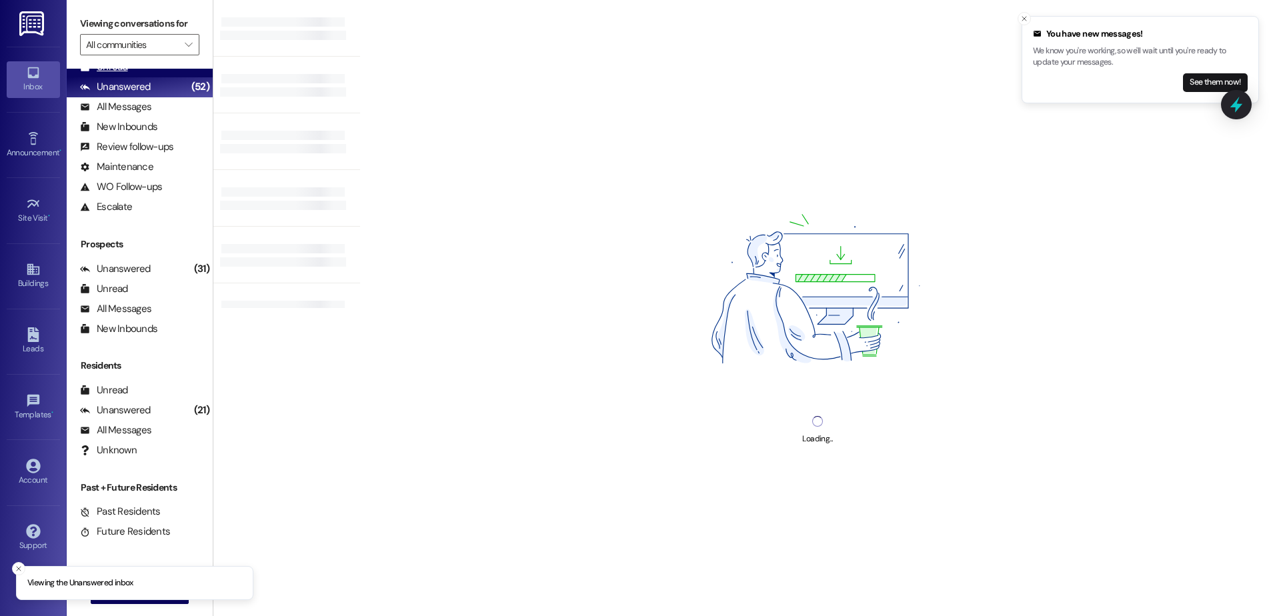
click at [104, 73] on div "Unread" at bounding box center [104, 67] width 48 height 14
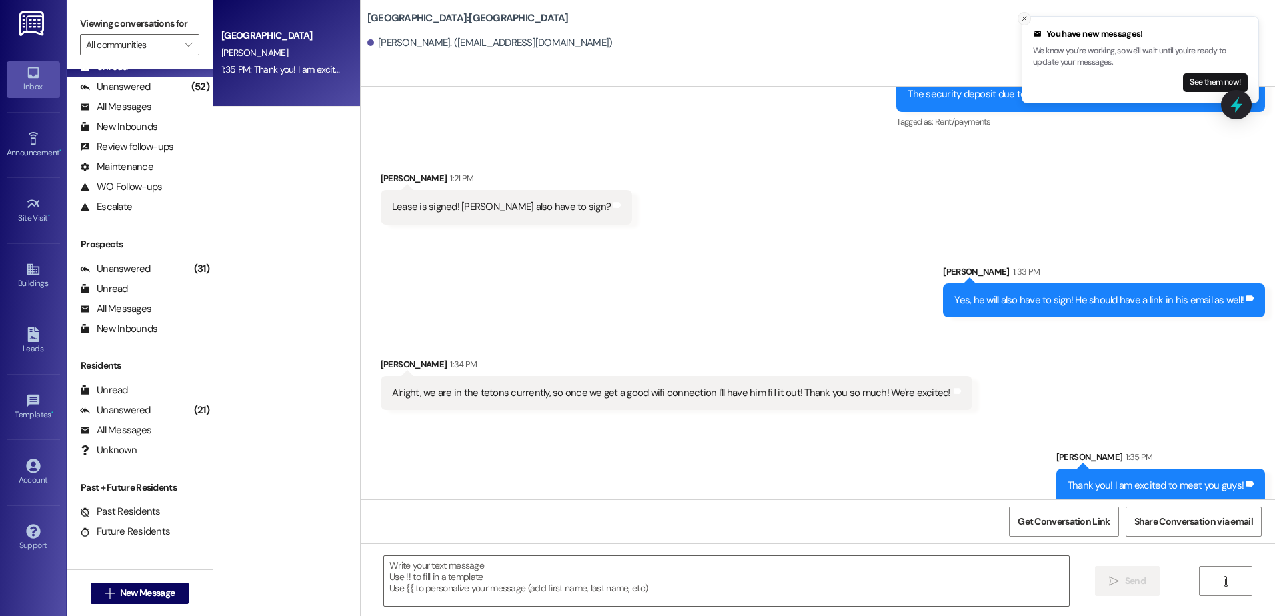
click at [1028, 19] on icon "Close toast" at bounding box center [1024, 19] width 8 height 8
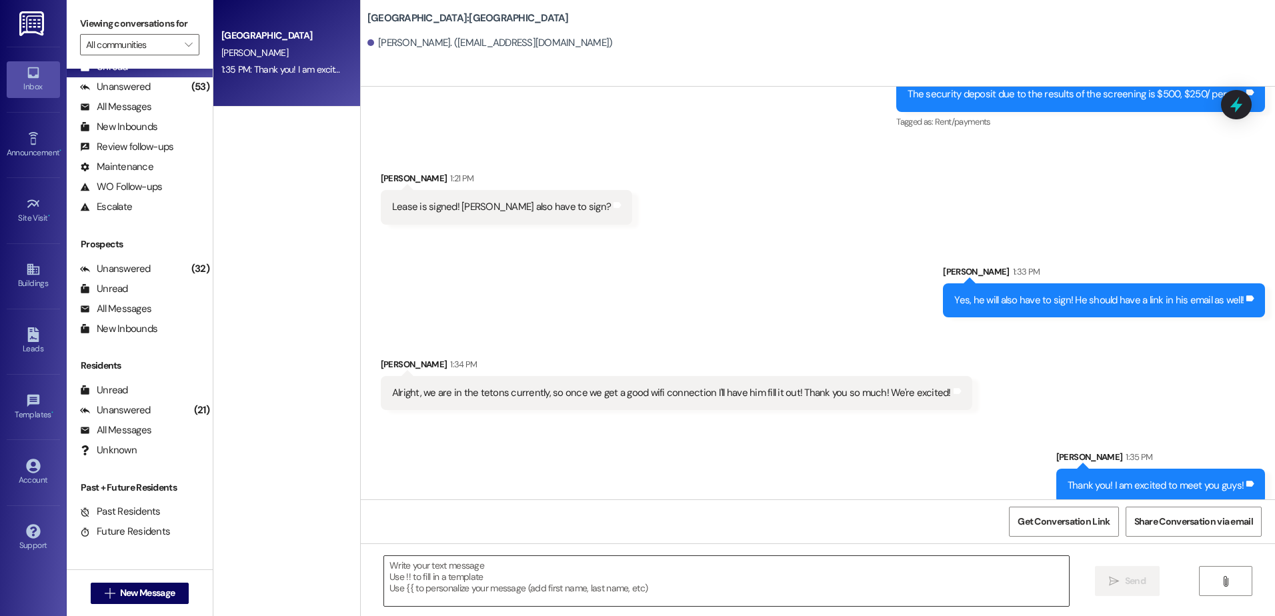
click at [567, 577] on textarea at bounding box center [726, 581] width 684 height 50
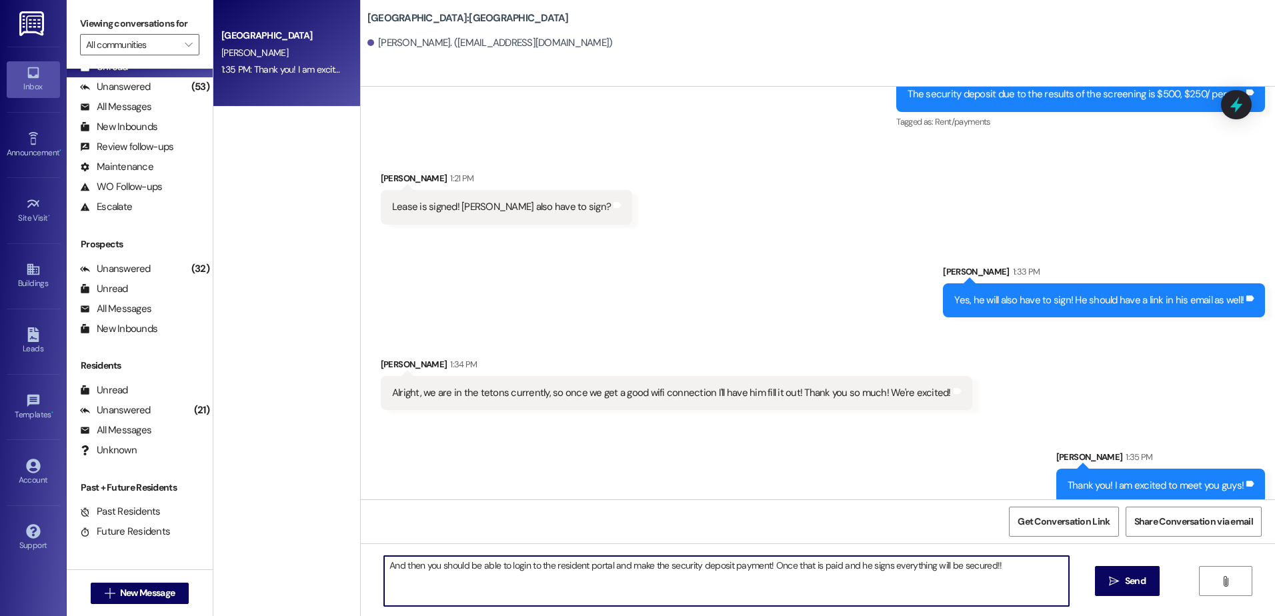
type textarea "And then you should be able to login to the resident portal and make the securi…"
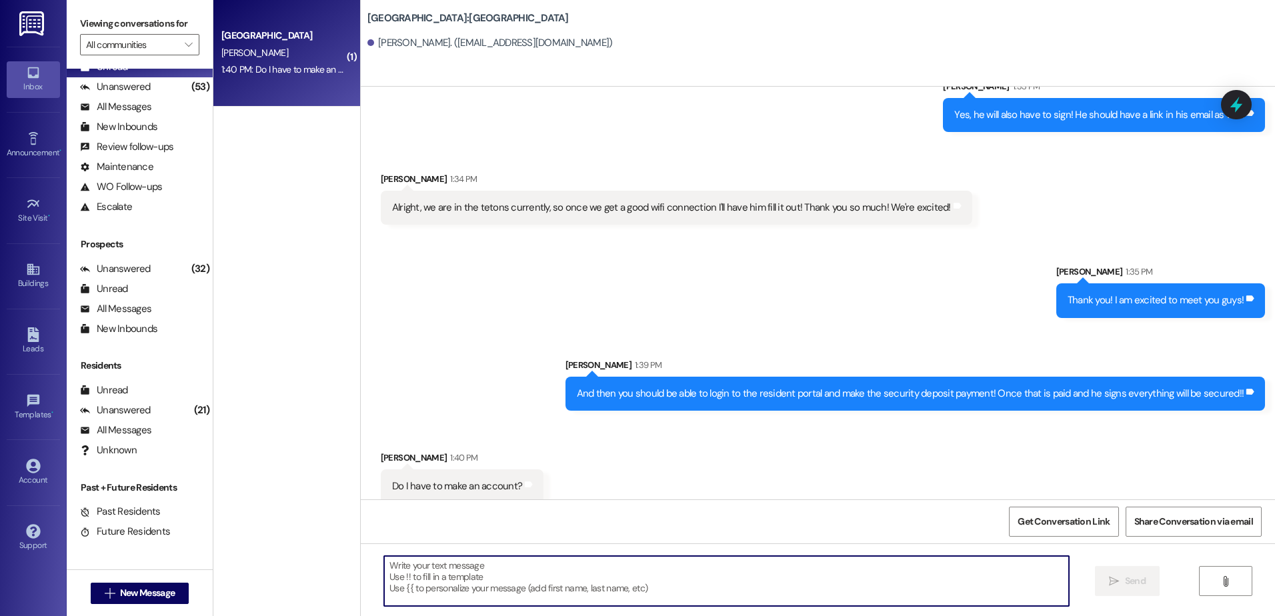
scroll to position [3083, 0]
click at [388, 588] on textarea at bounding box center [726, 581] width 684 height 50
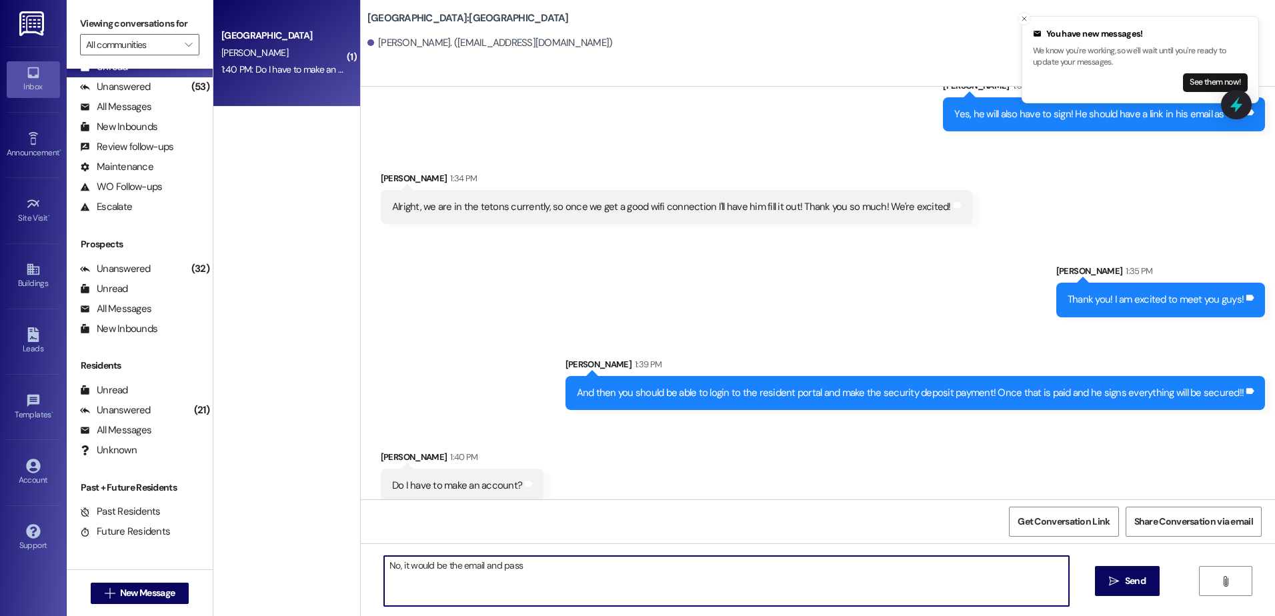
scroll to position [3082, 0]
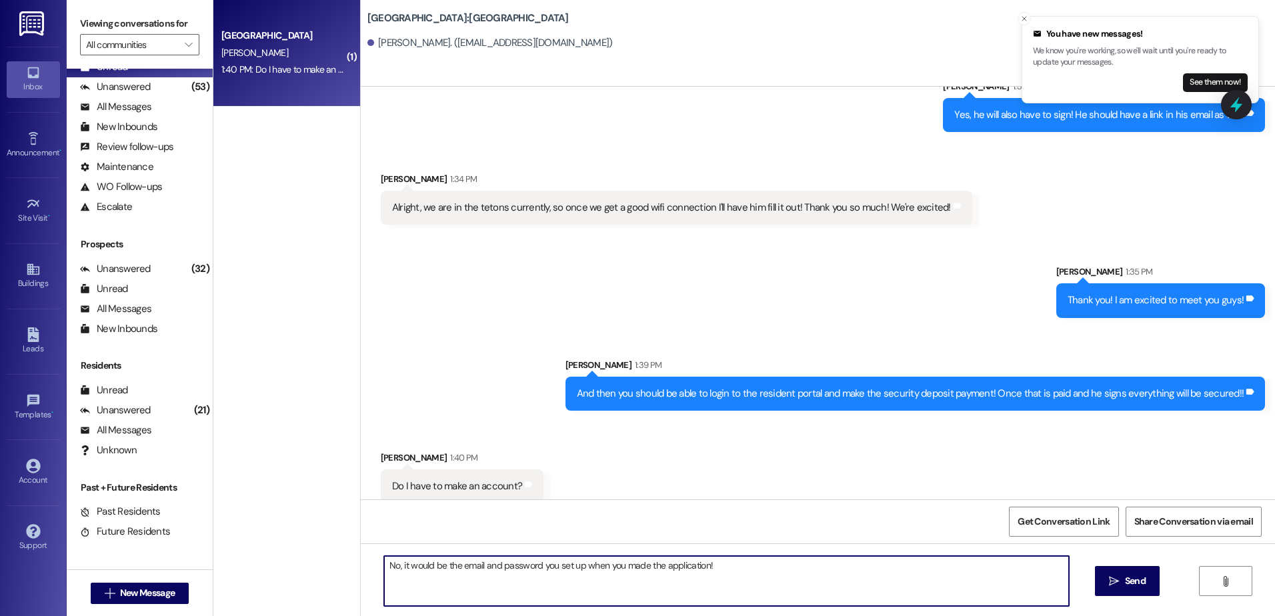
type textarea "No, it would be the email and password you set up when you made the application!"
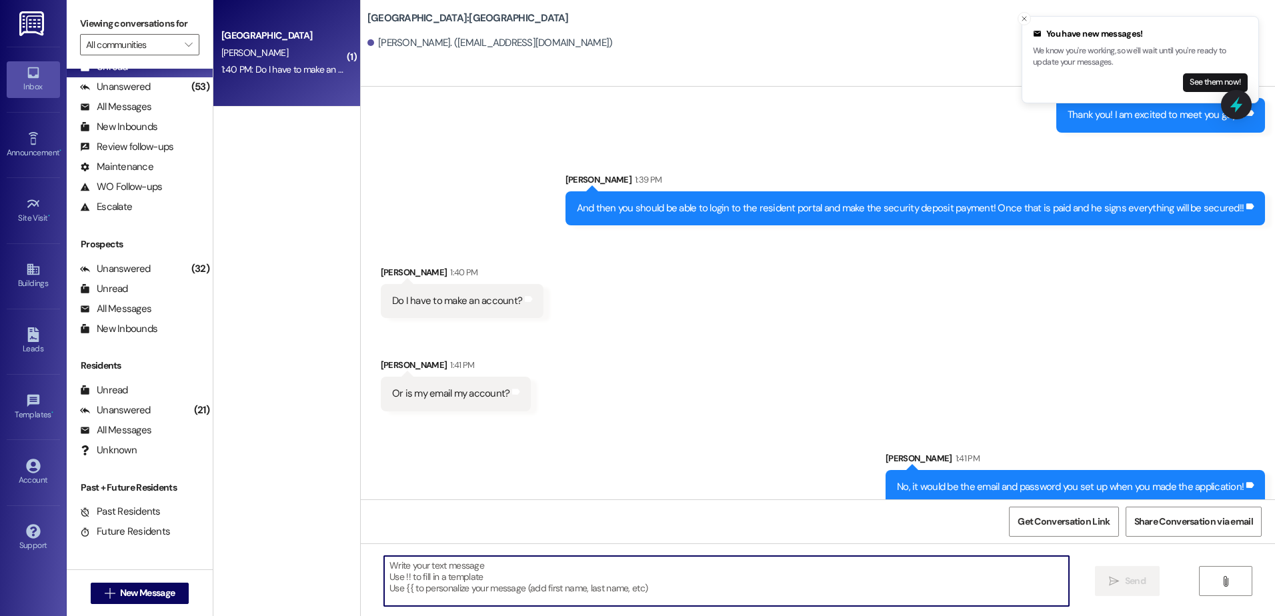
scroll to position [3269, 0]
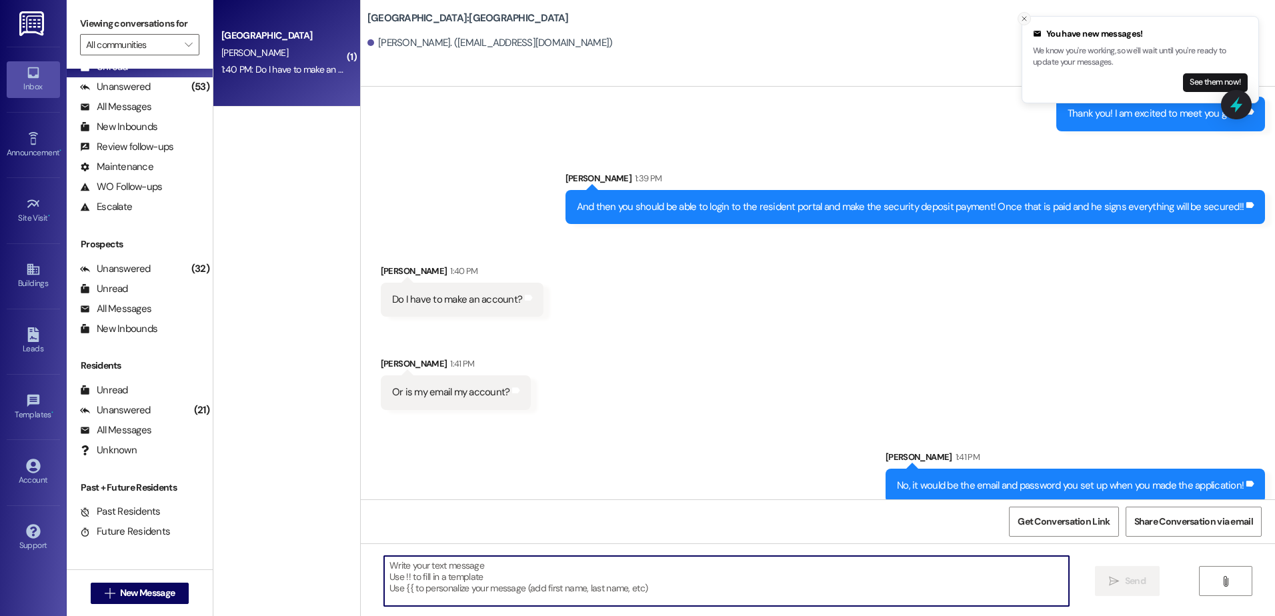
click at [1020, 21] on button "Close toast" at bounding box center [1024, 18] width 13 height 13
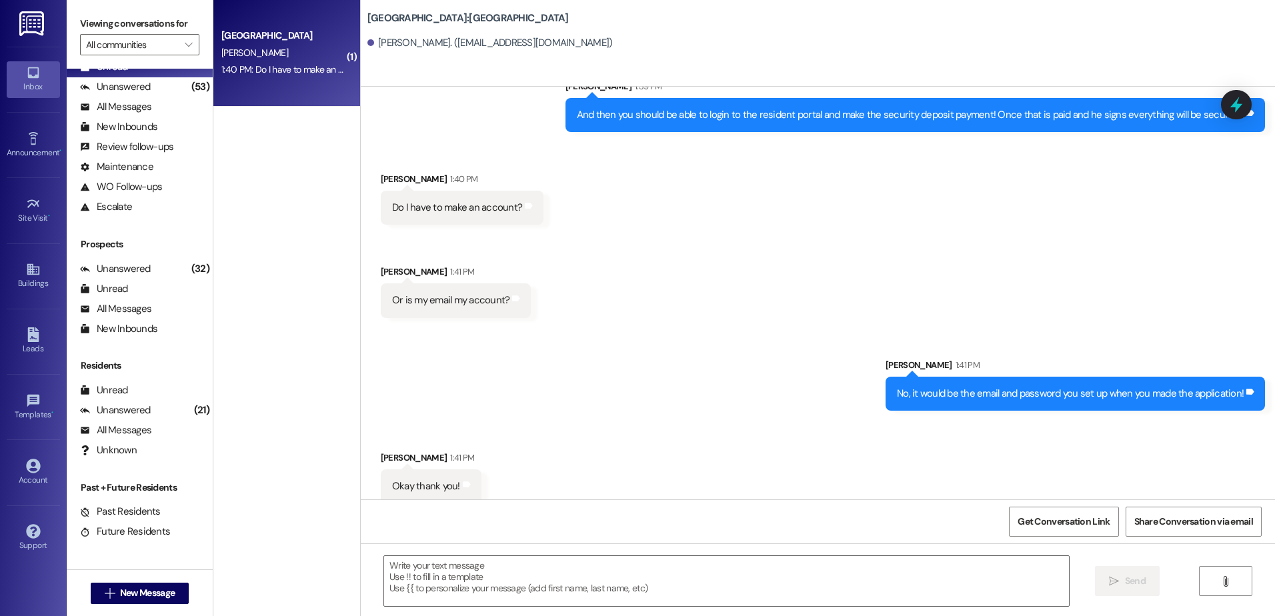
scroll to position [3361, 0]
click at [511, 594] on textarea at bounding box center [726, 581] width 684 height 50
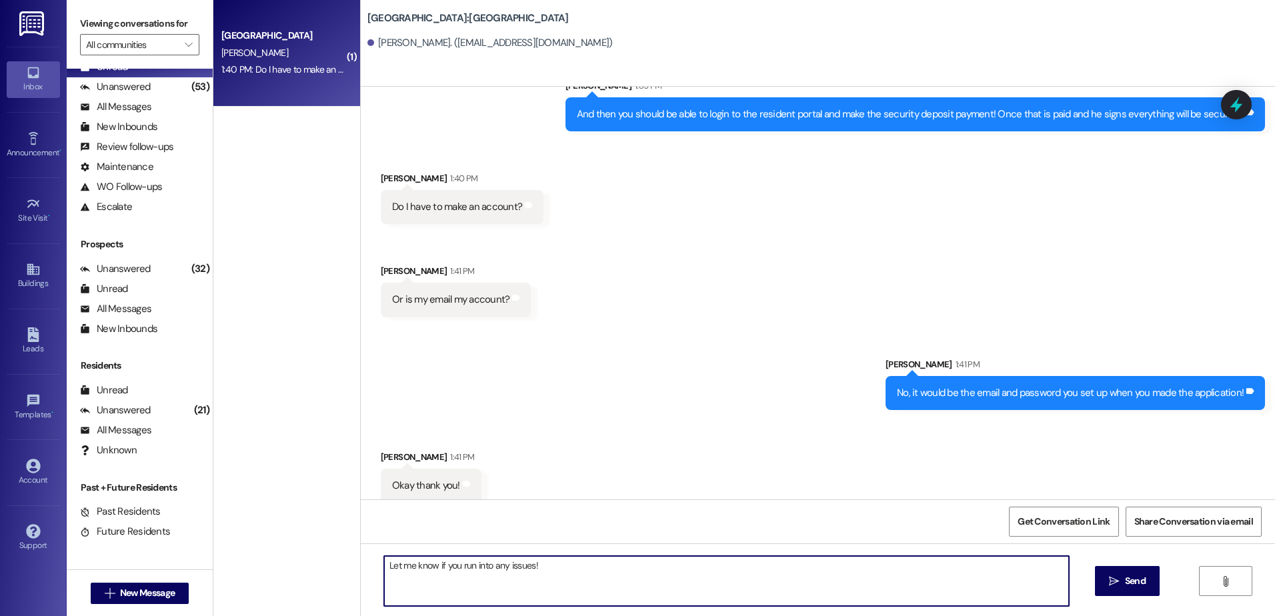
type textarea "Let me know if you run into any issues!"
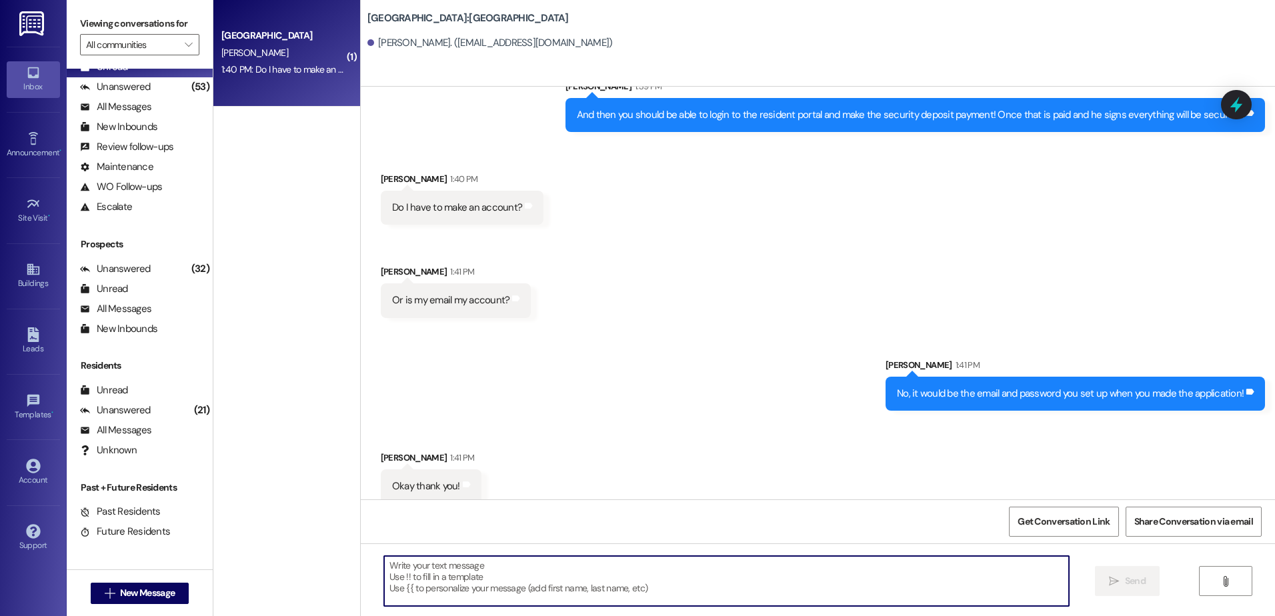
scroll to position [3454, 0]
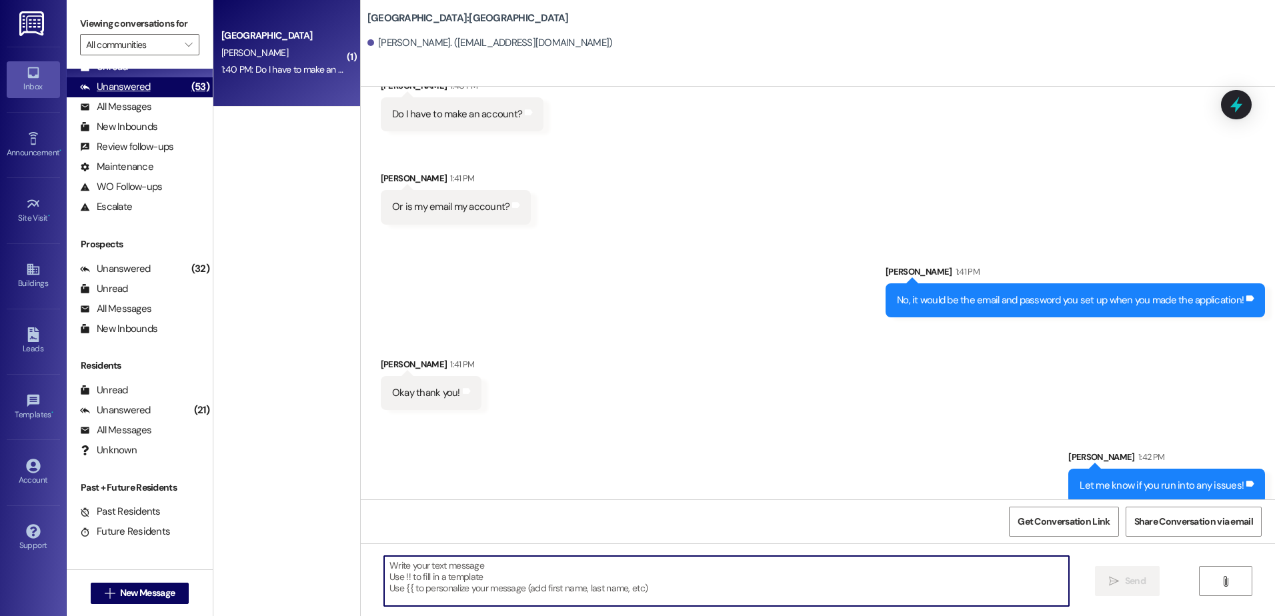
click at [188, 89] on div "(53)" at bounding box center [200, 87] width 25 height 21
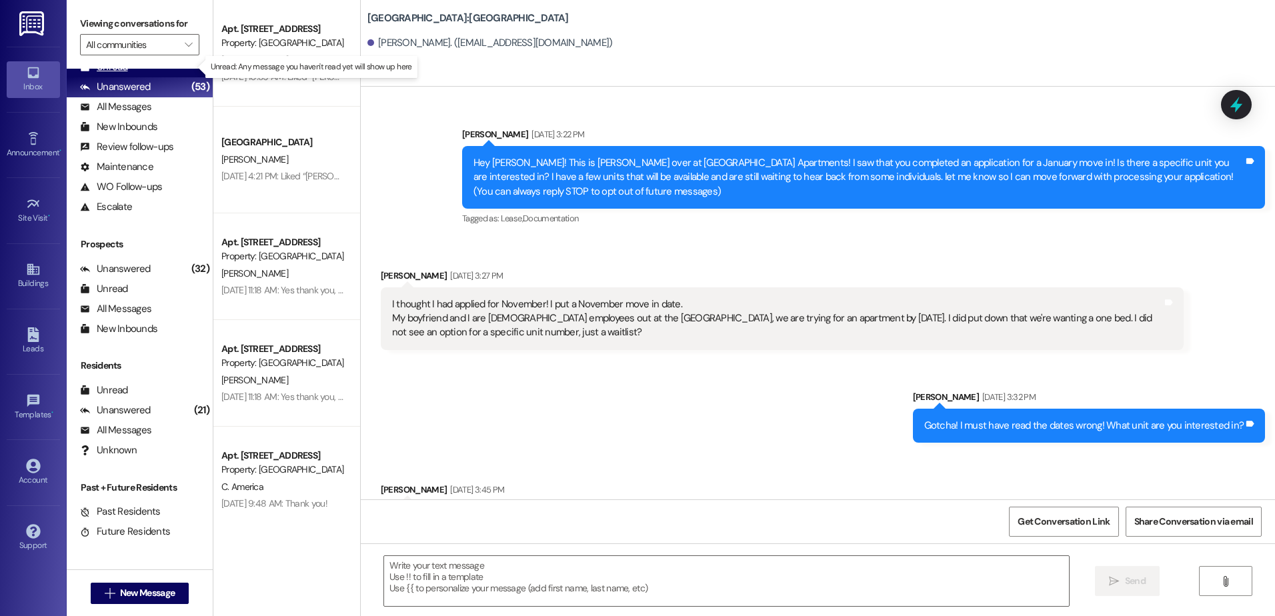
click at [160, 69] on div "Unread (0)" at bounding box center [140, 67] width 146 height 20
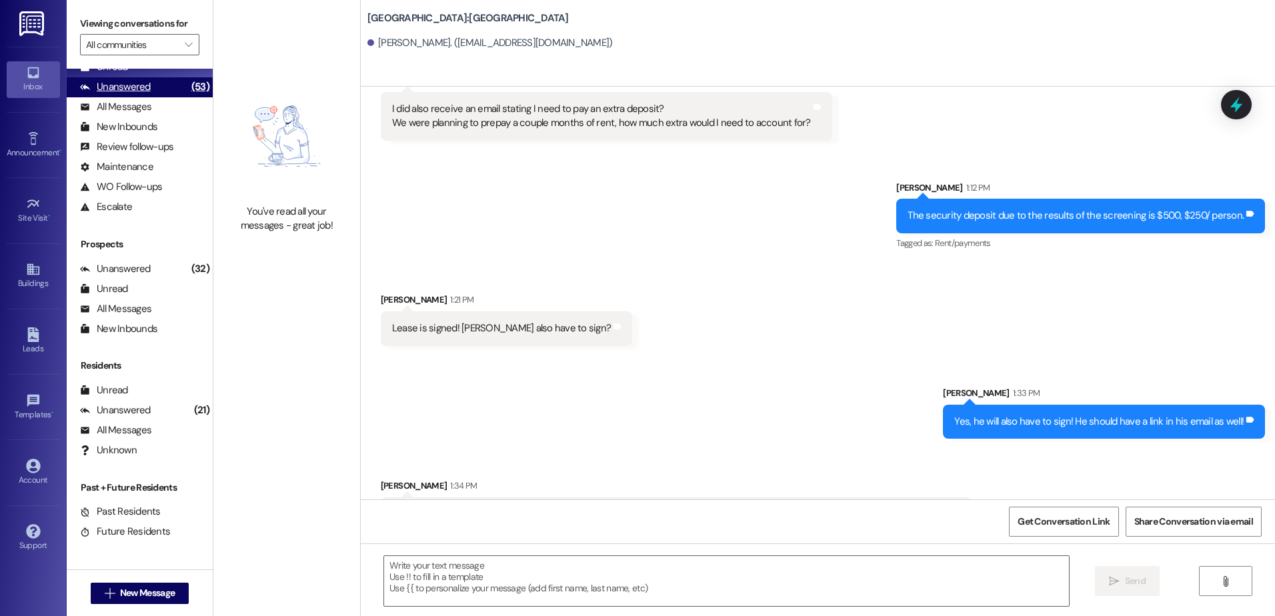
scroll to position [3343, 0]
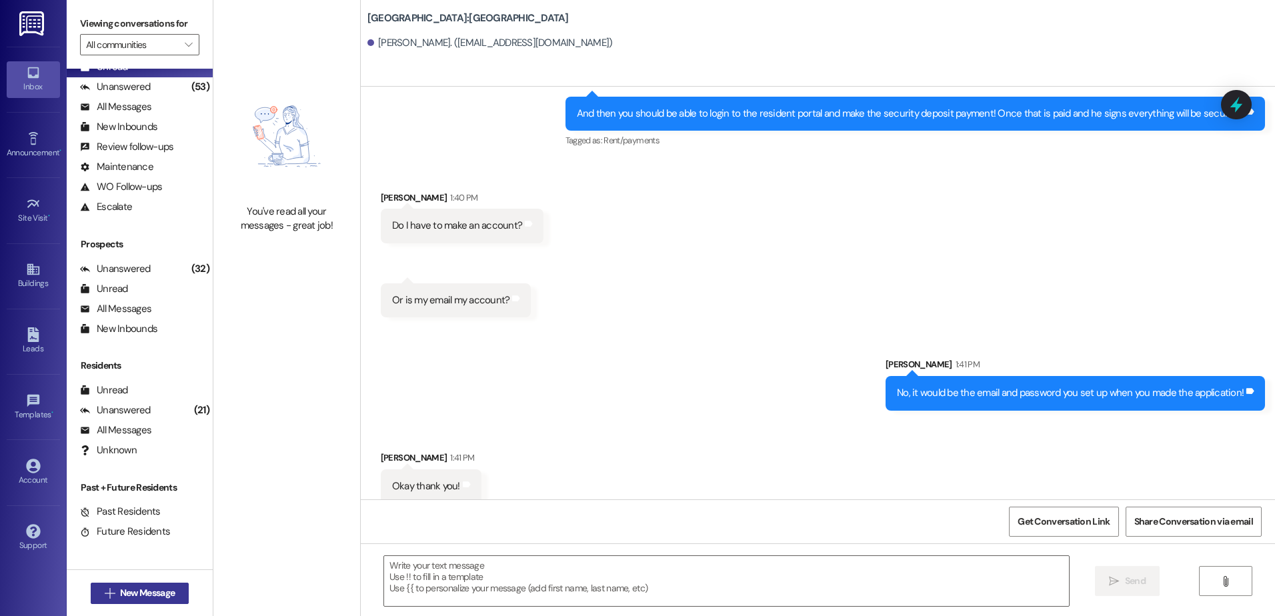
click at [142, 587] on span "New Message" at bounding box center [147, 593] width 55 height 14
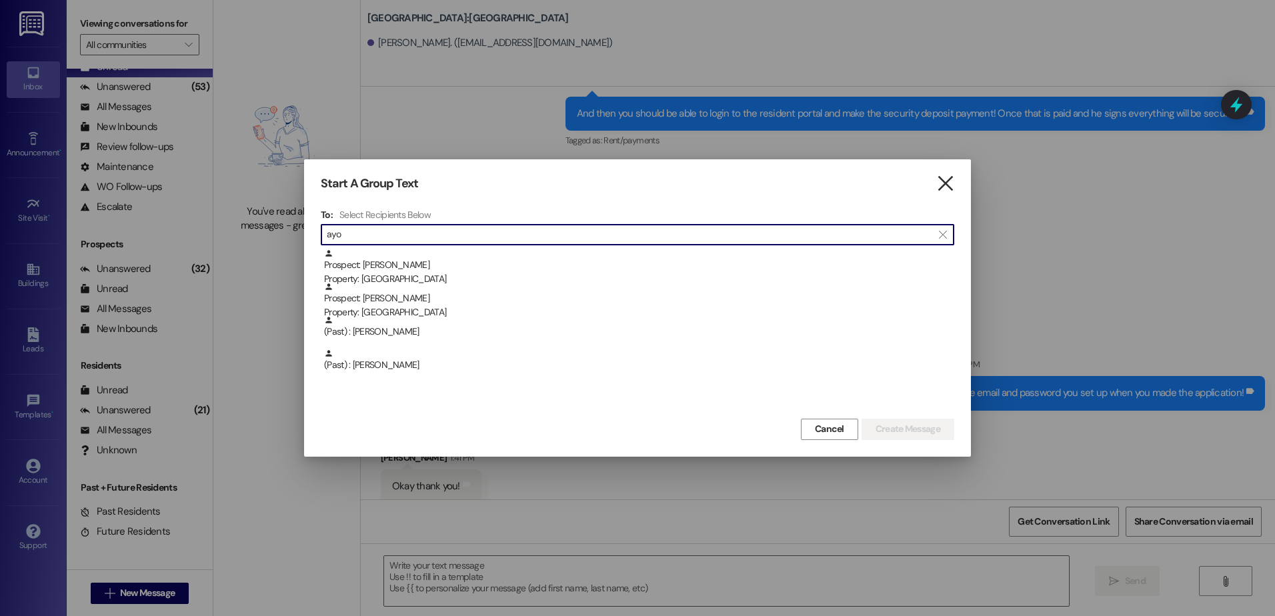
type input "ayo"
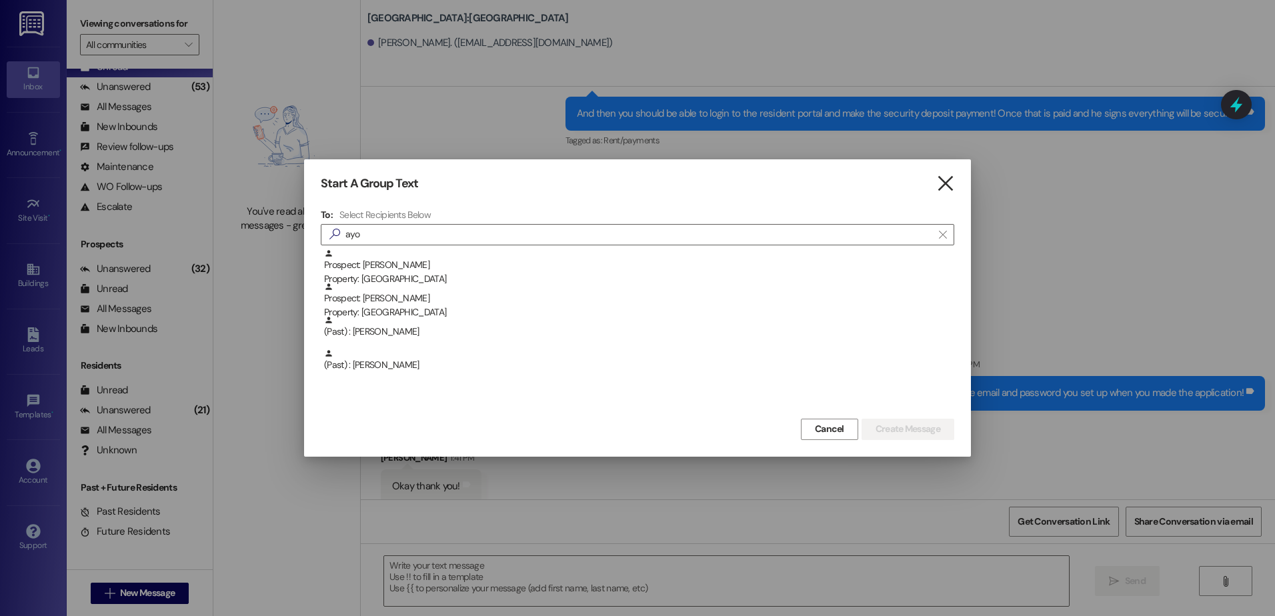
click at [953, 191] on icon "" at bounding box center [945, 184] width 18 height 14
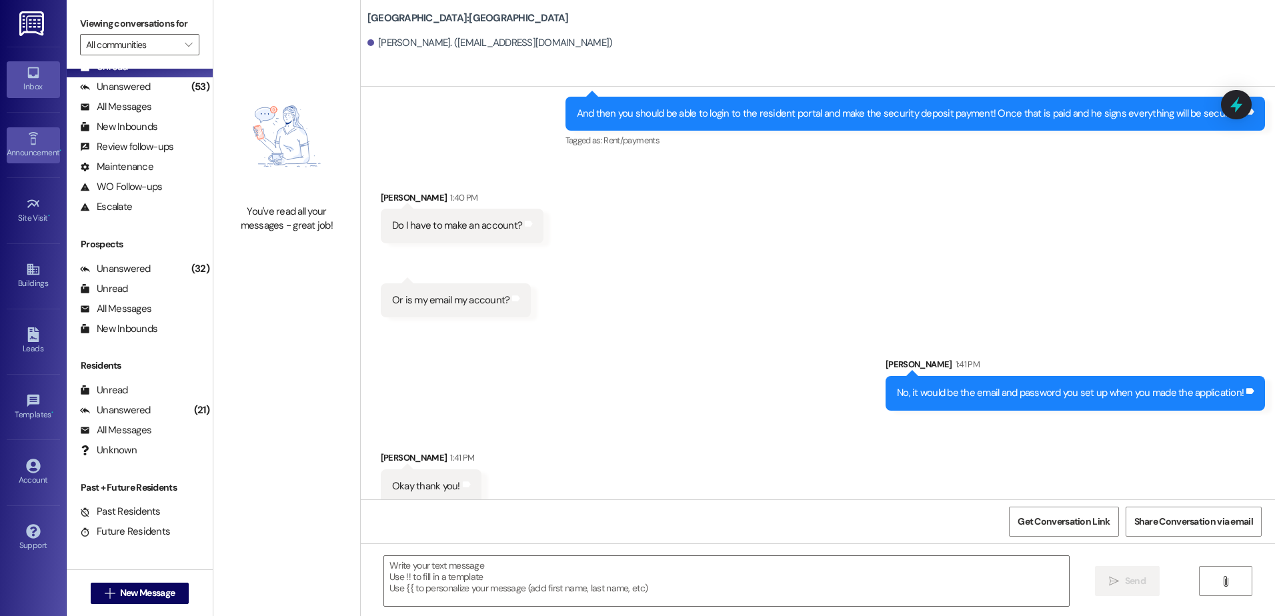
click at [38, 143] on icon at bounding box center [33, 138] width 15 height 15
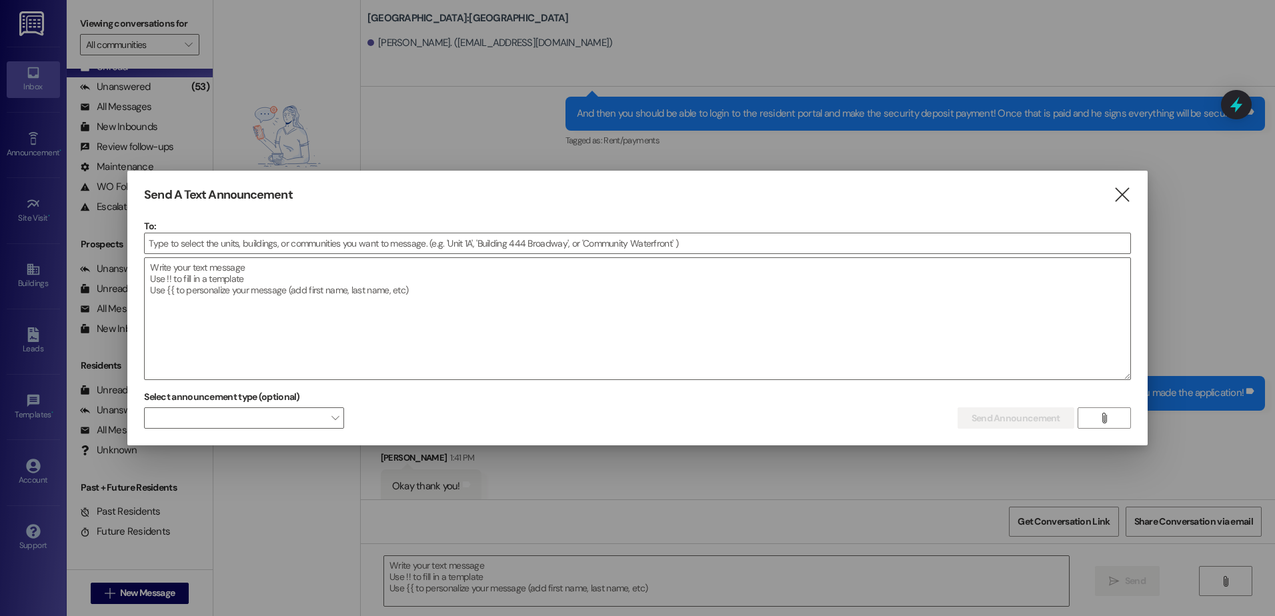
click at [1108, 193] on div "Send A Text Announcement " at bounding box center [637, 194] width 987 height 15
click at [1117, 192] on icon "" at bounding box center [1122, 195] width 18 height 14
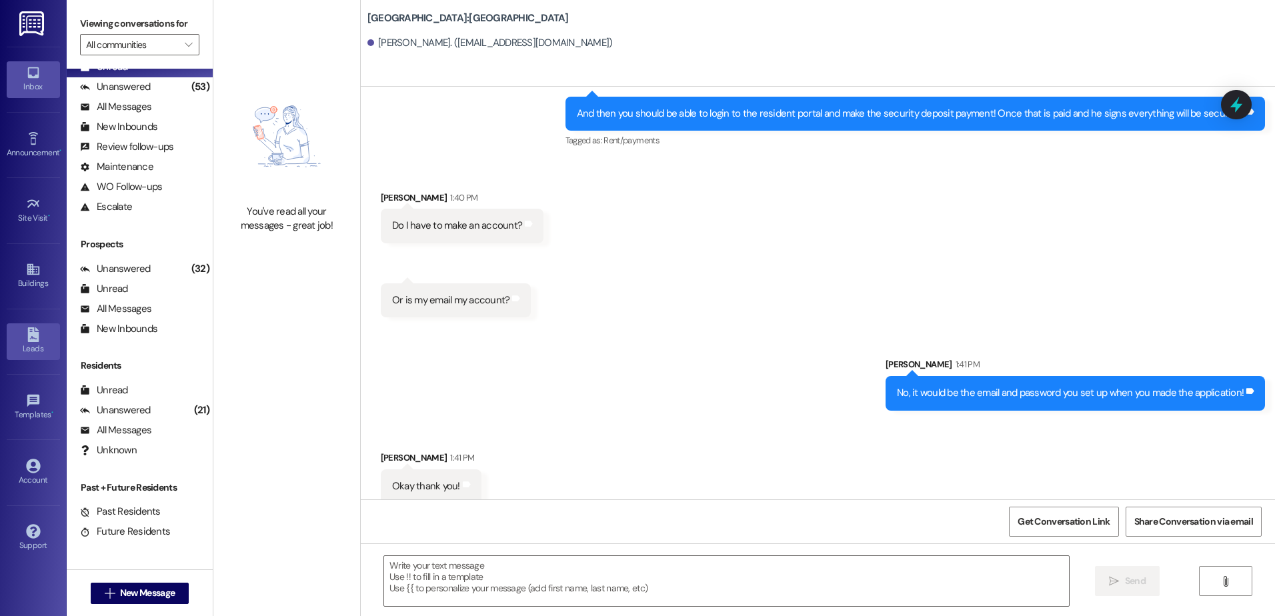
click at [32, 353] on div "Leads" at bounding box center [33, 348] width 67 height 13
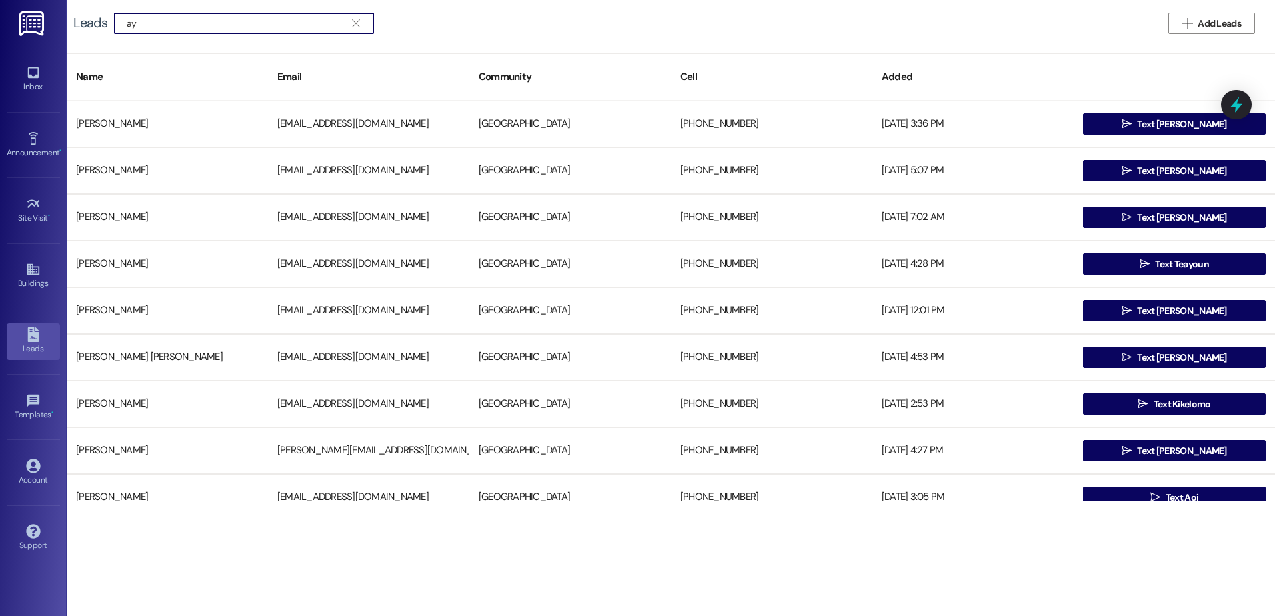
type input "a"
type input "o"
type input "a"
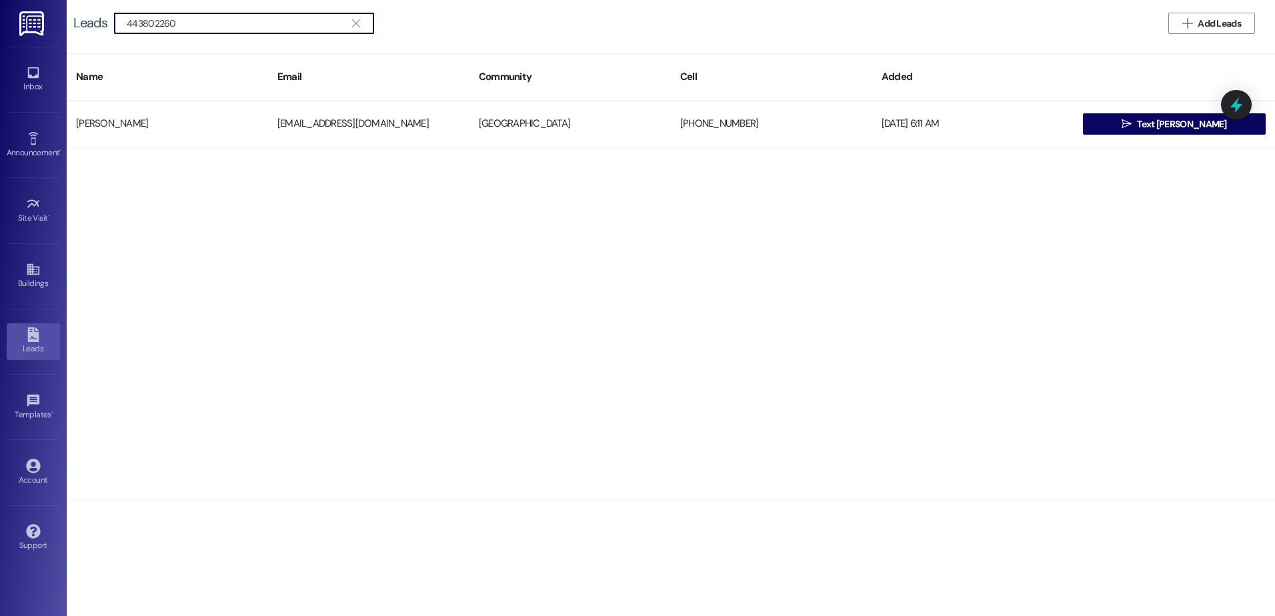
type input "4438022603"
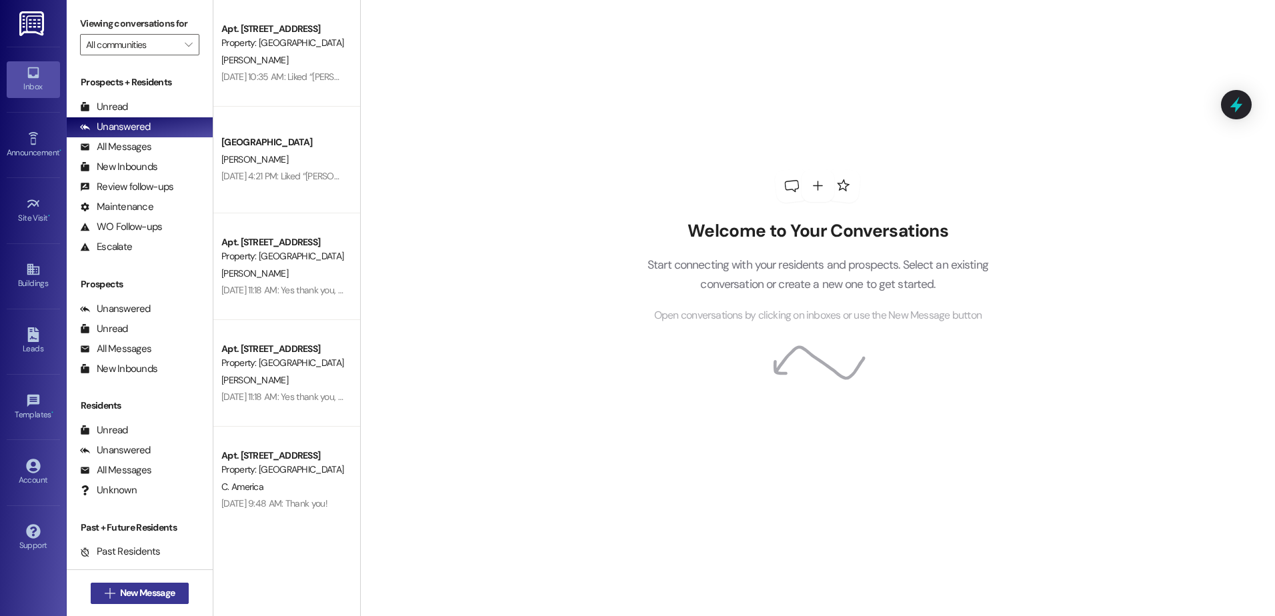
click at [139, 595] on span "New Message" at bounding box center [147, 593] width 55 height 14
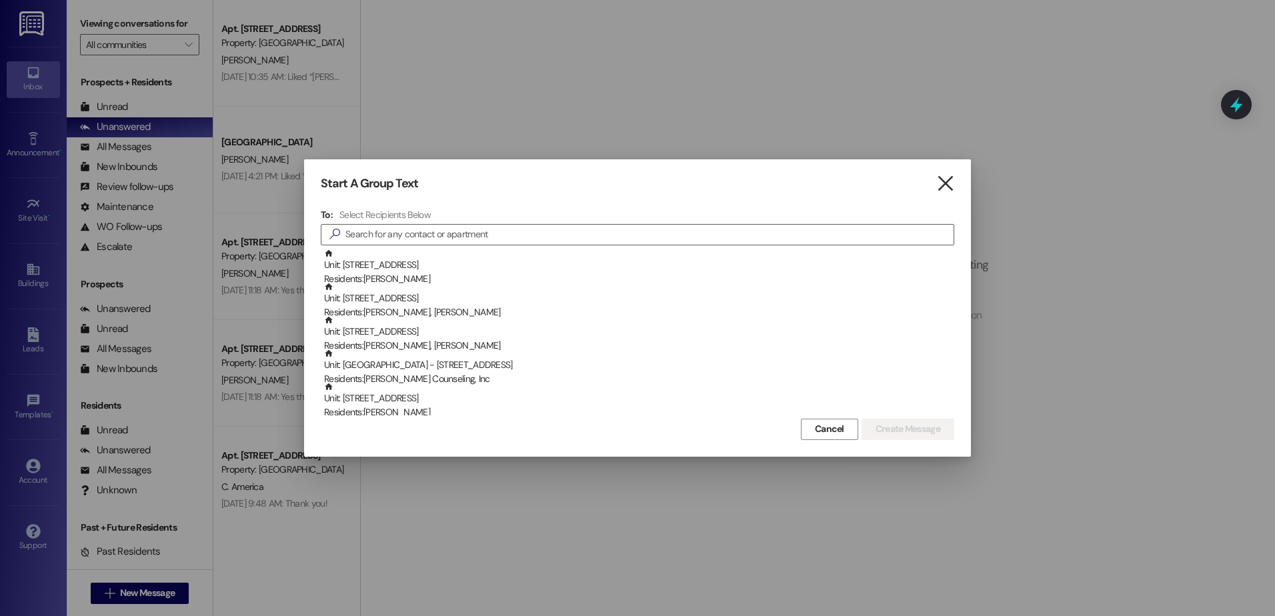
click at [945, 177] on icon "" at bounding box center [945, 184] width 18 height 14
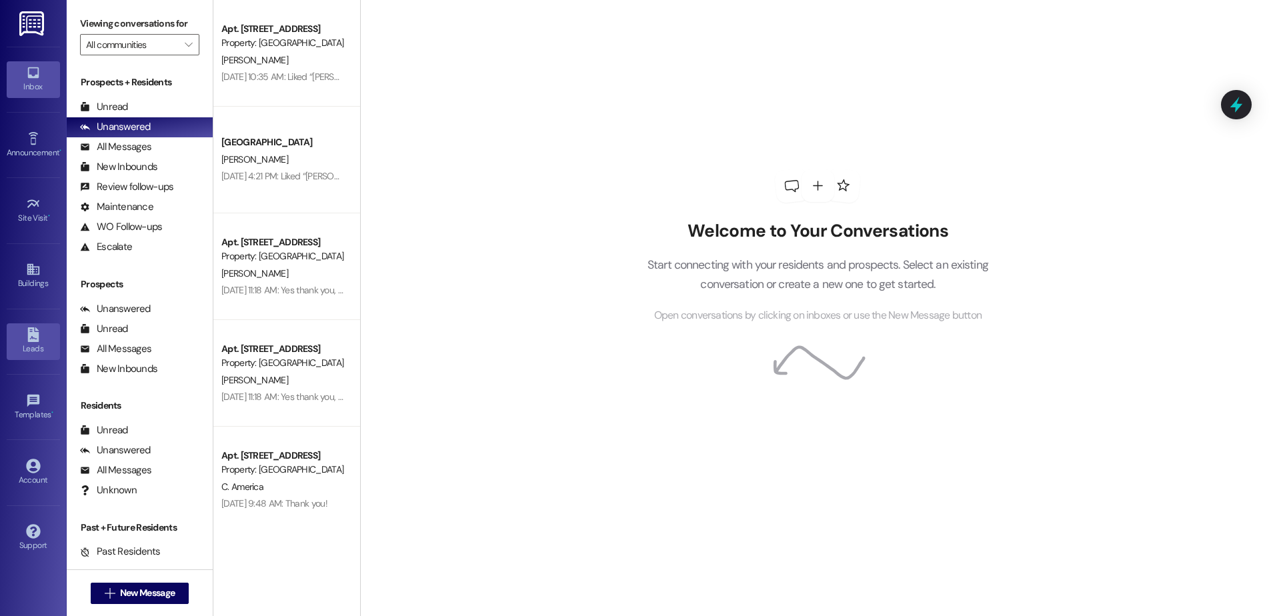
click at [27, 349] on div "Leads" at bounding box center [33, 348] width 67 height 13
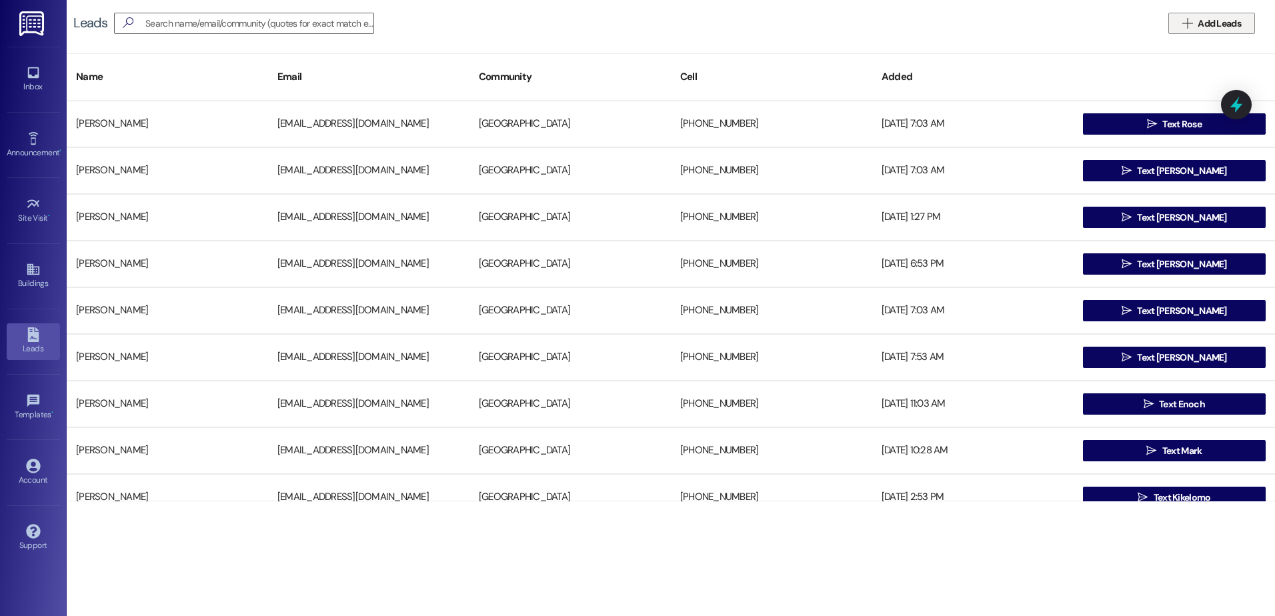
click at [1216, 31] on button " Add Leads" at bounding box center [1211, 23] width 87 height 21
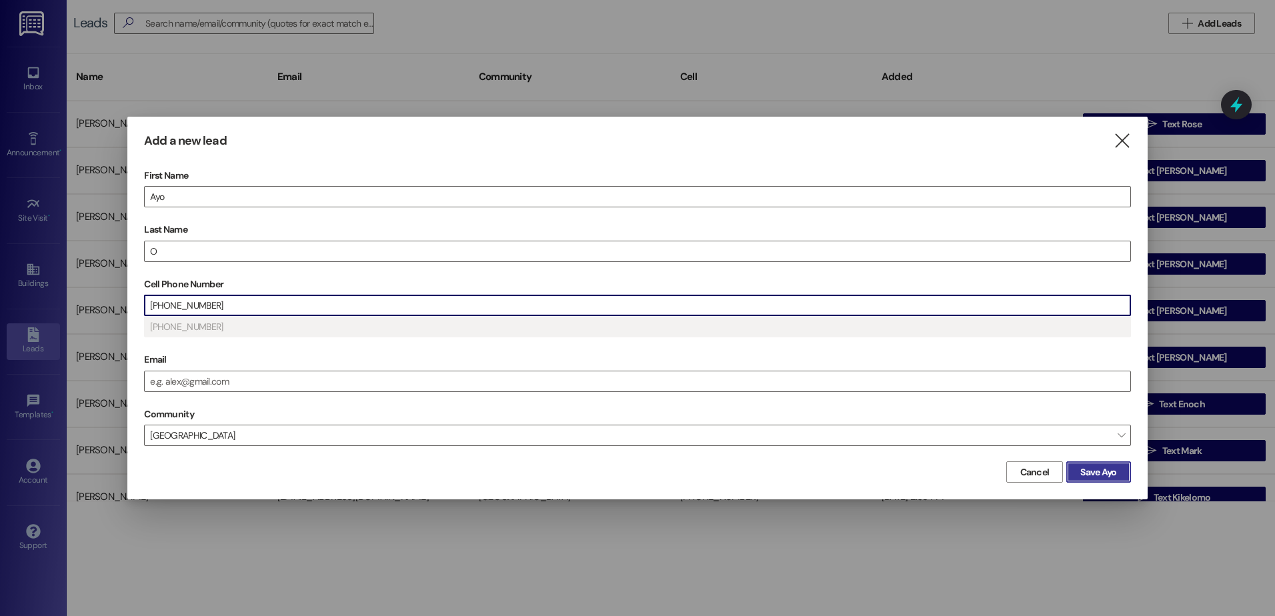
click at [1094, 475] on span "Save Ayo" at bounding box center [1098, 472] width 36 height 14
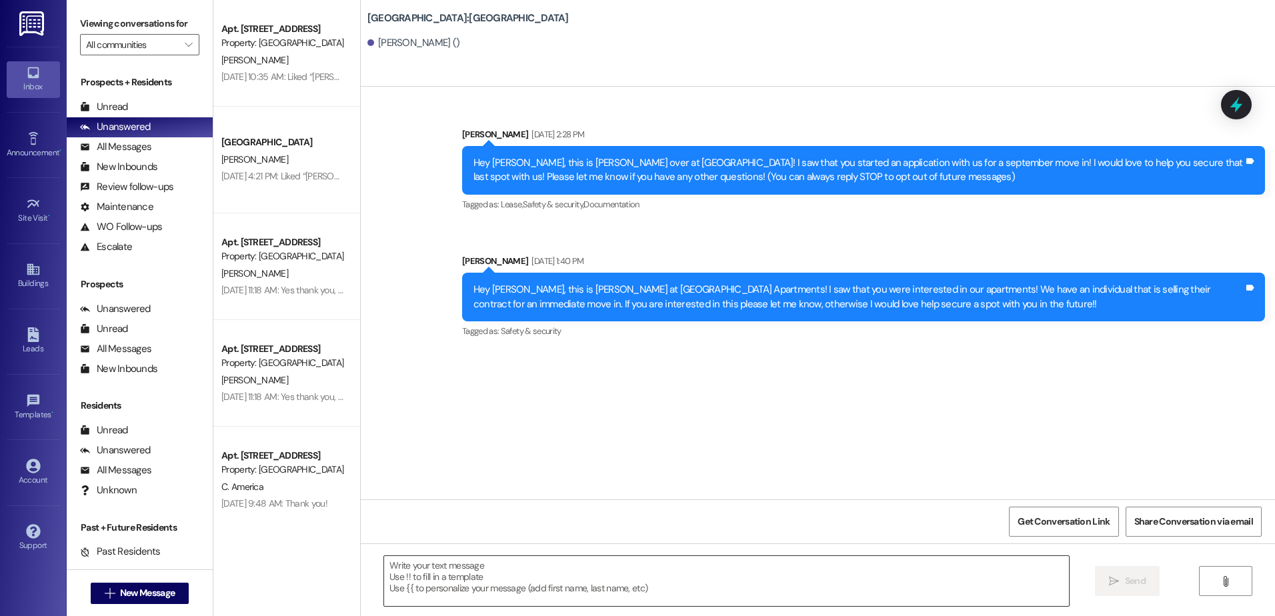
click at [526, 573] on textarea at bounding box center [726, 581] width 684 height 50
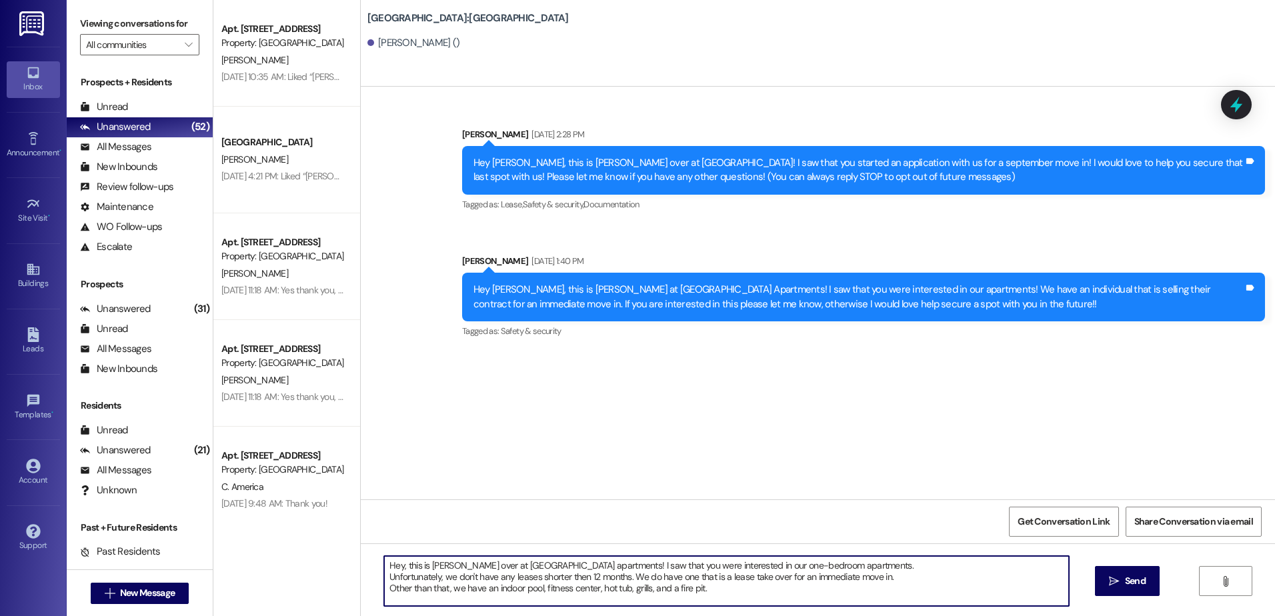
click at [713, 583] on textarea "Hey, this is Jaelyn over at Central Park apartments! I saw that you were intere…" at bounding box center [726, 581] width 684 height 50
type textarea "Hey, this is Jaelyn over at Central Park apartments! I saw that you were intere…"
click at [1125, 577] on span "Send" at bounding box center [1135, 581] width 21 height 14
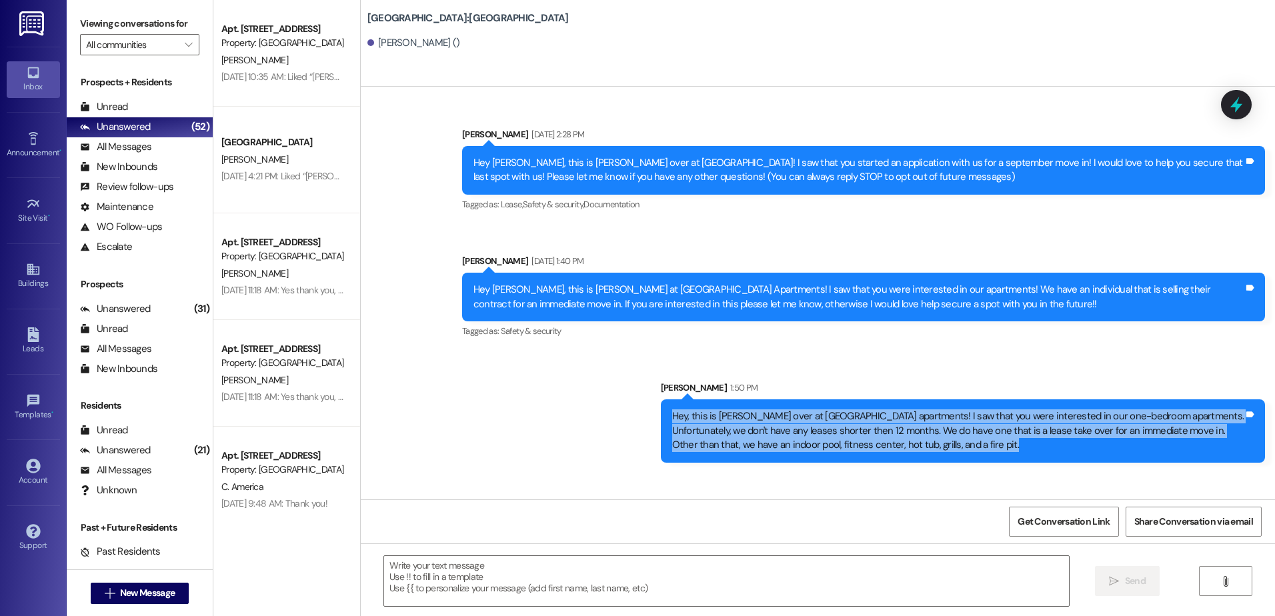
drag, startPoint x: 1048, startPoint y: 445, endPoint x: 693, endPoint y: 414, distance: 356.1
click at [693, 414] on div "Sent via SMS Jaelyn Rogers 1:50 PM Hey, this is Jaelyn over at Central Park apa…" at bounding box center [963, 421] width 625 height 101
copy div "Hey, this is Jaelyn over at Central Park apartments! I saw that you were intere…"
